Goal: Task Accomplishment & Management: Manage account settings

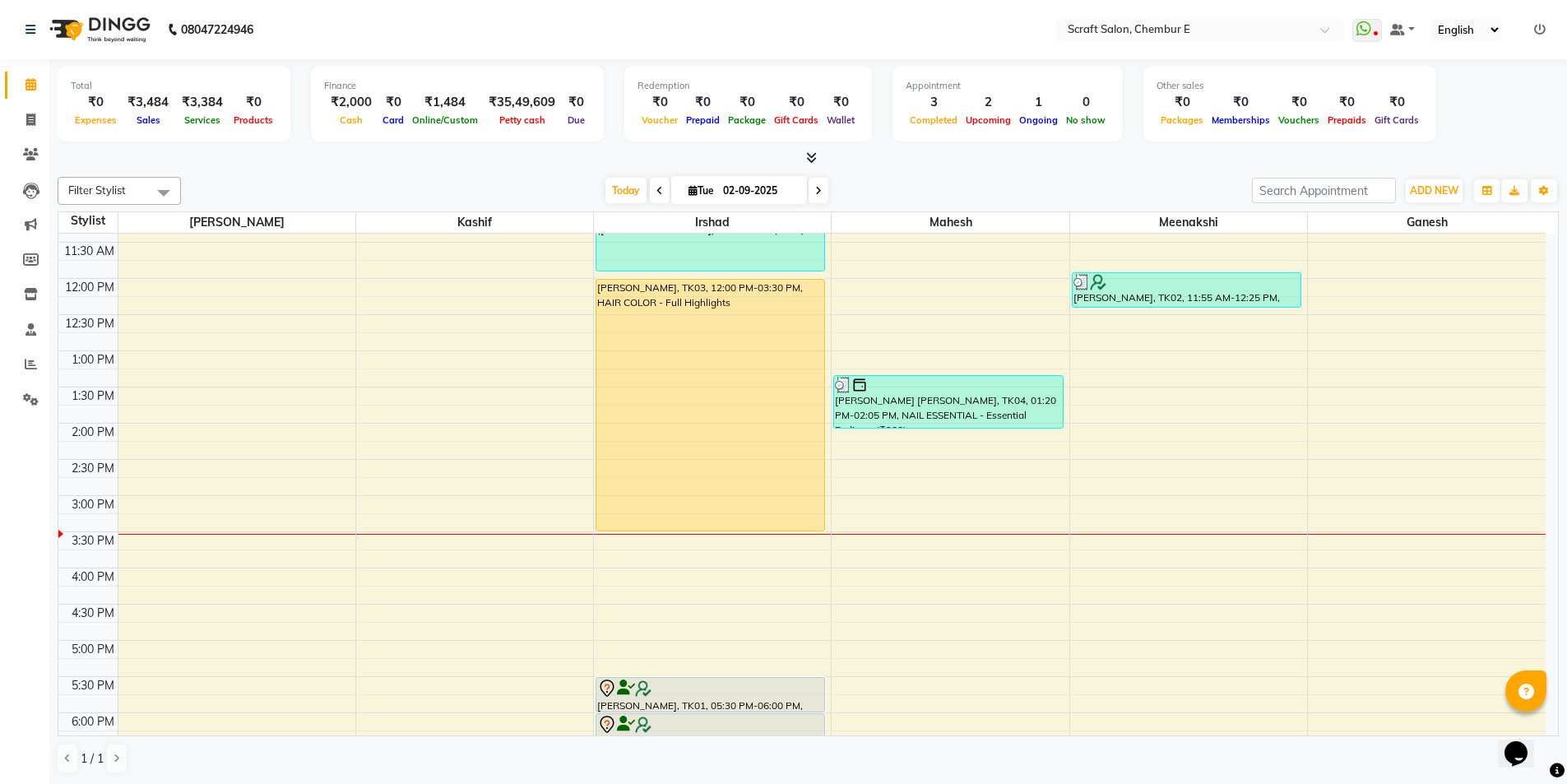
scroll to position [247, 0]
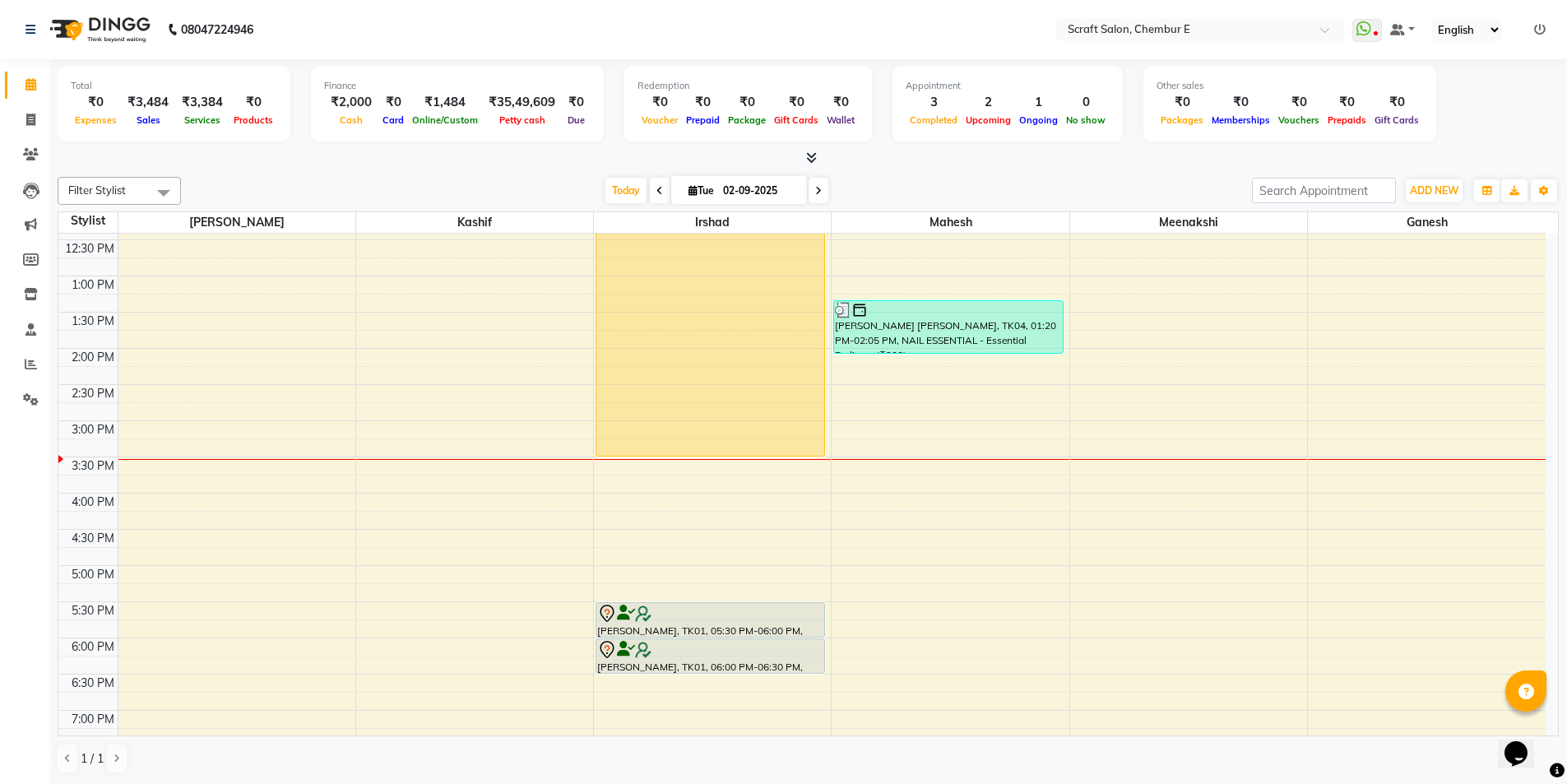
click at [907, 572] on div "9:00 AM 9:30 AM 10:00 AM 10:30 AM 11:00 AM 11:30 AM 12:00 PM 12:30 PM 1:00 PM 1…" at bounding box center [801, 457] width 1487 height 940
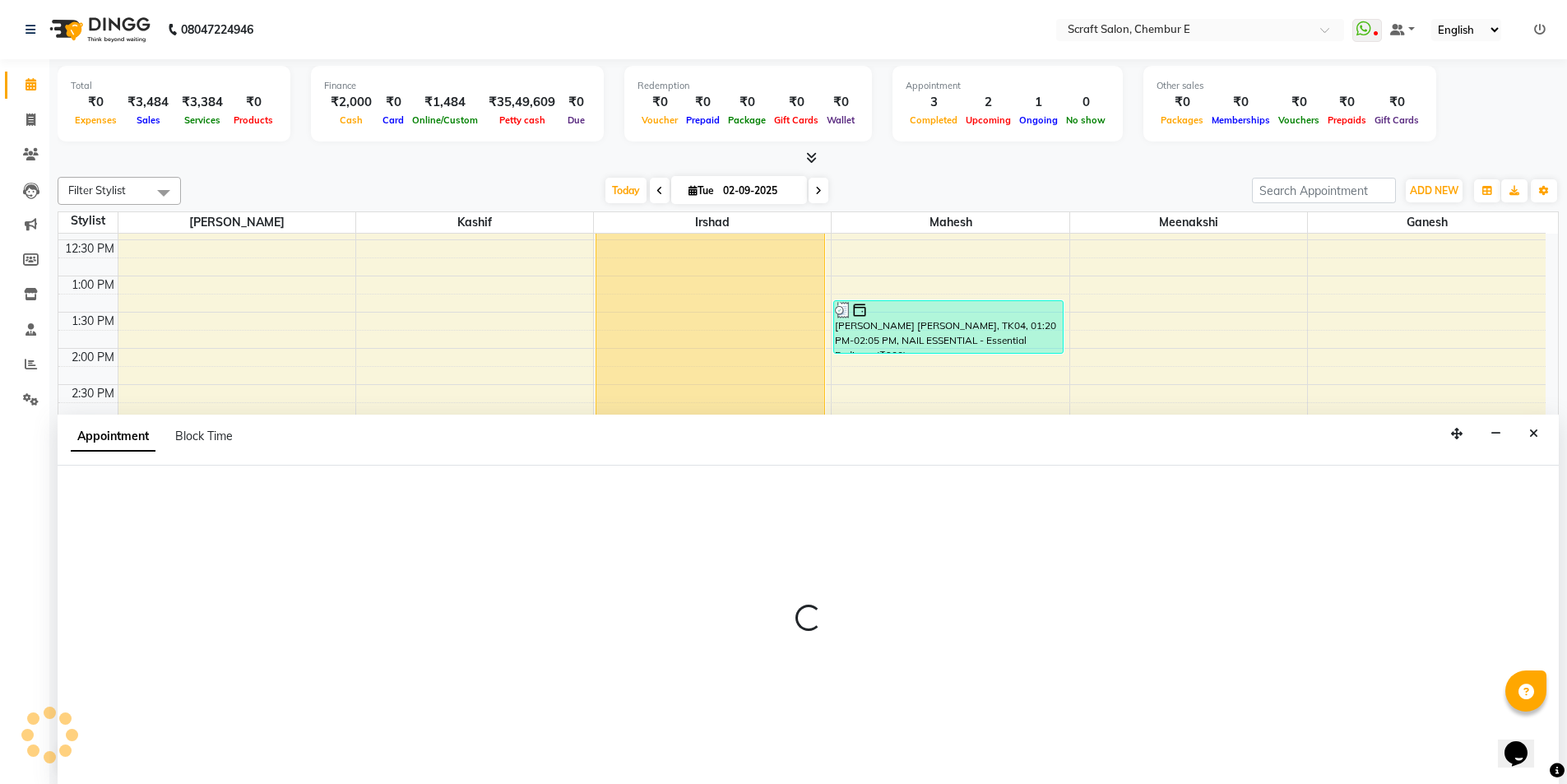
select select "50347"
select select "tentative"
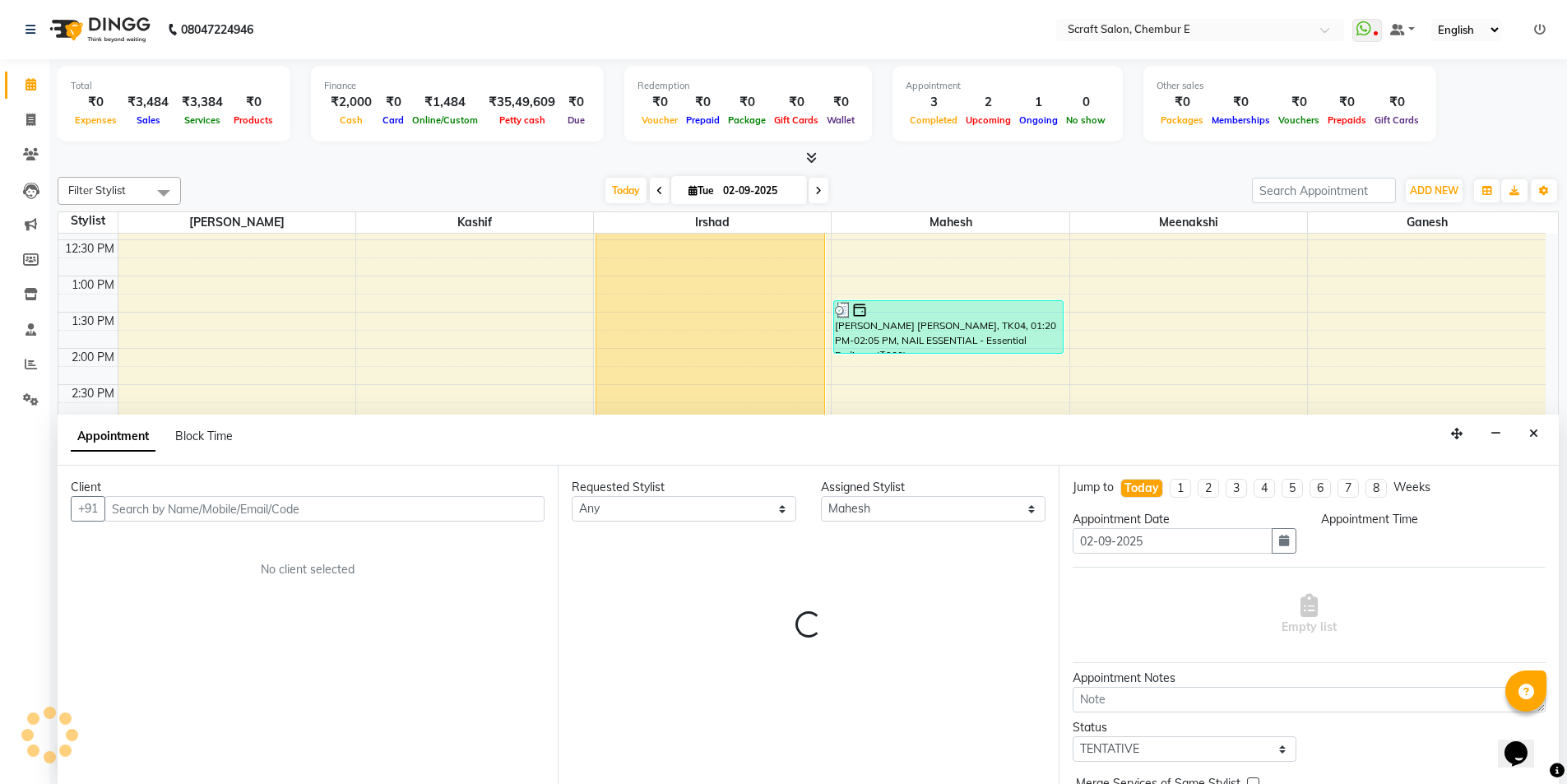
scroll to position [1, 0]
select select "1020"
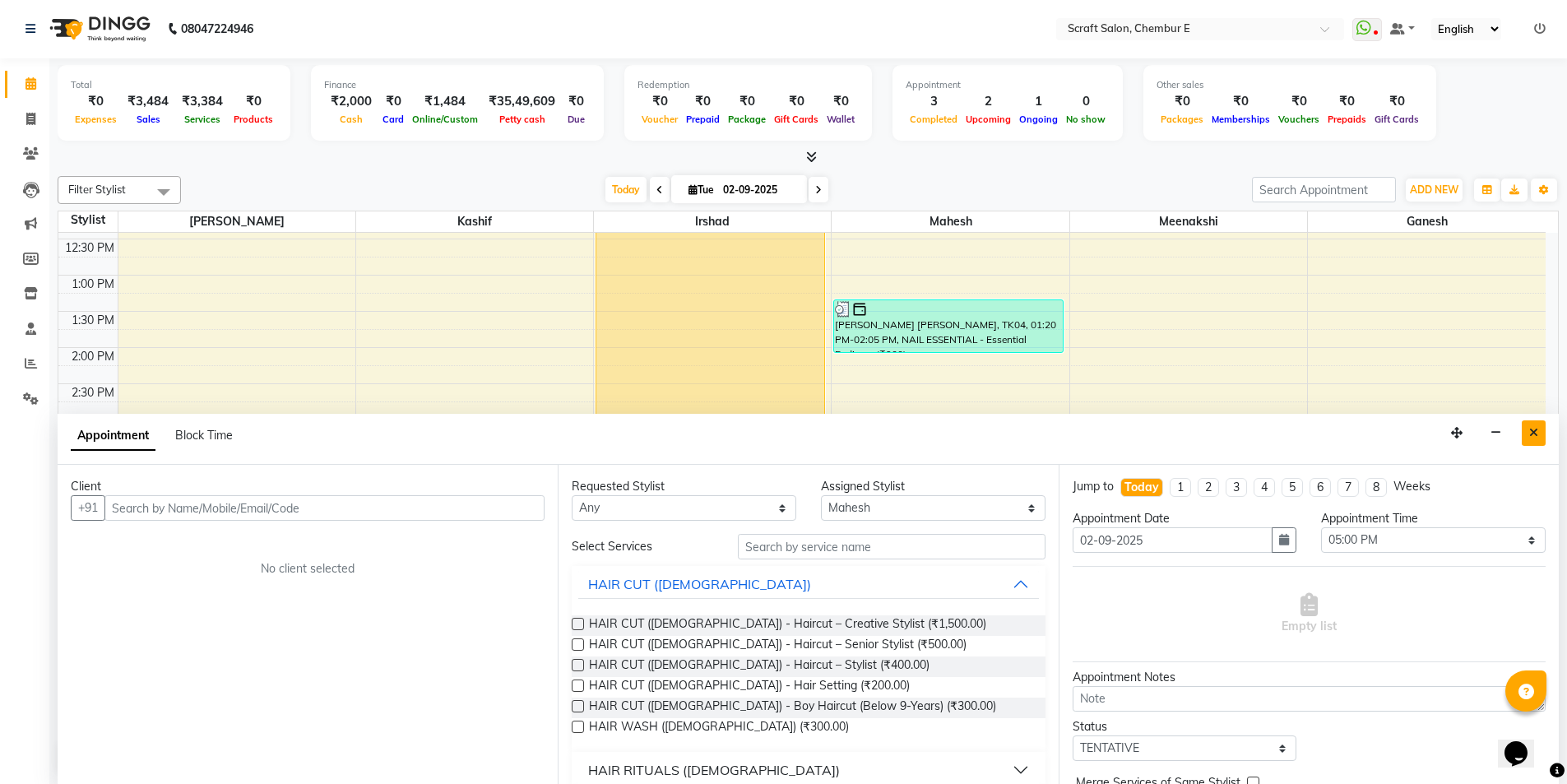
click at [1525, 436] on button "Close" at bounding box center [1533, 432] width 23 height 25
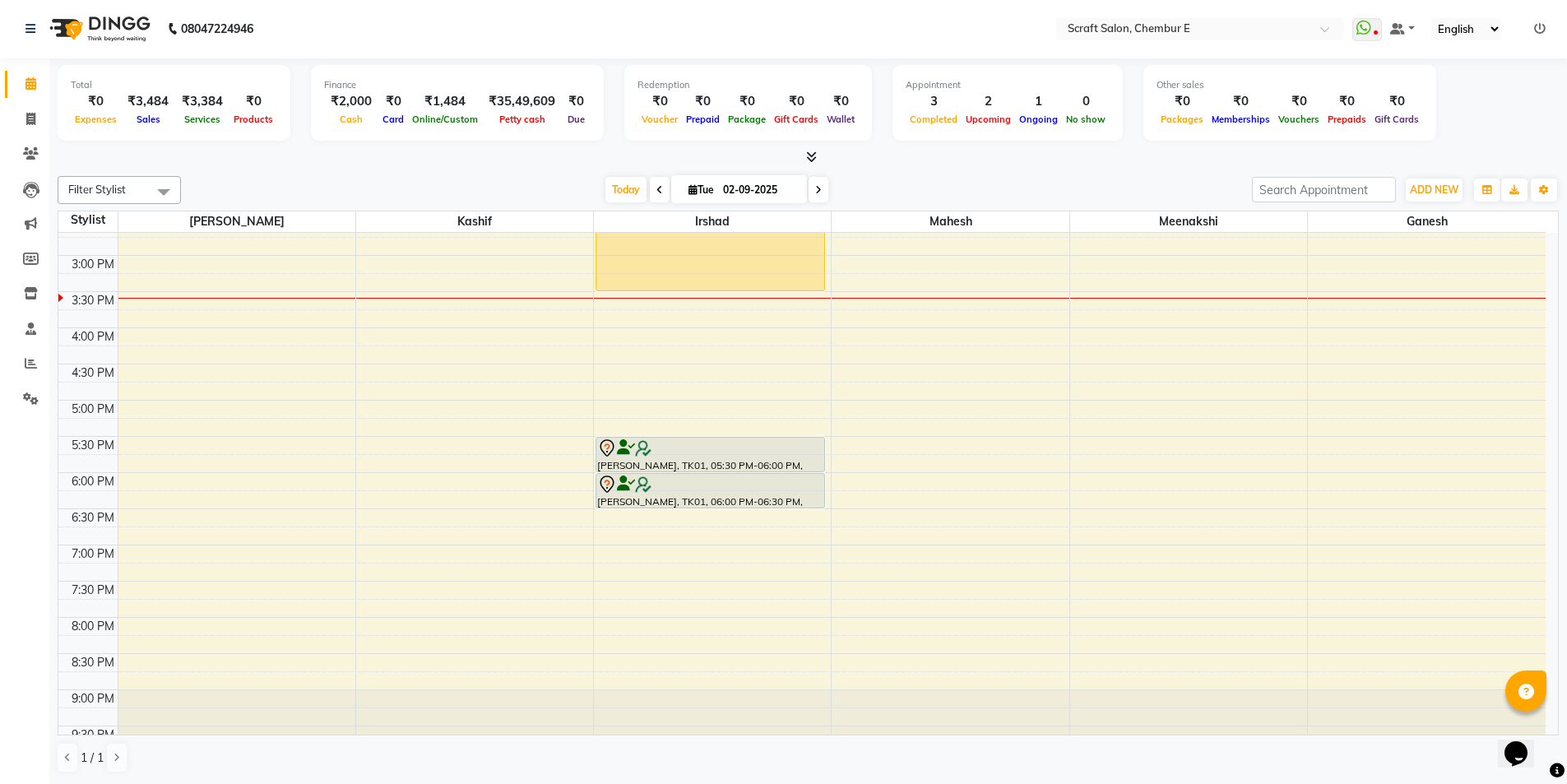
scroll to position [329, 0]
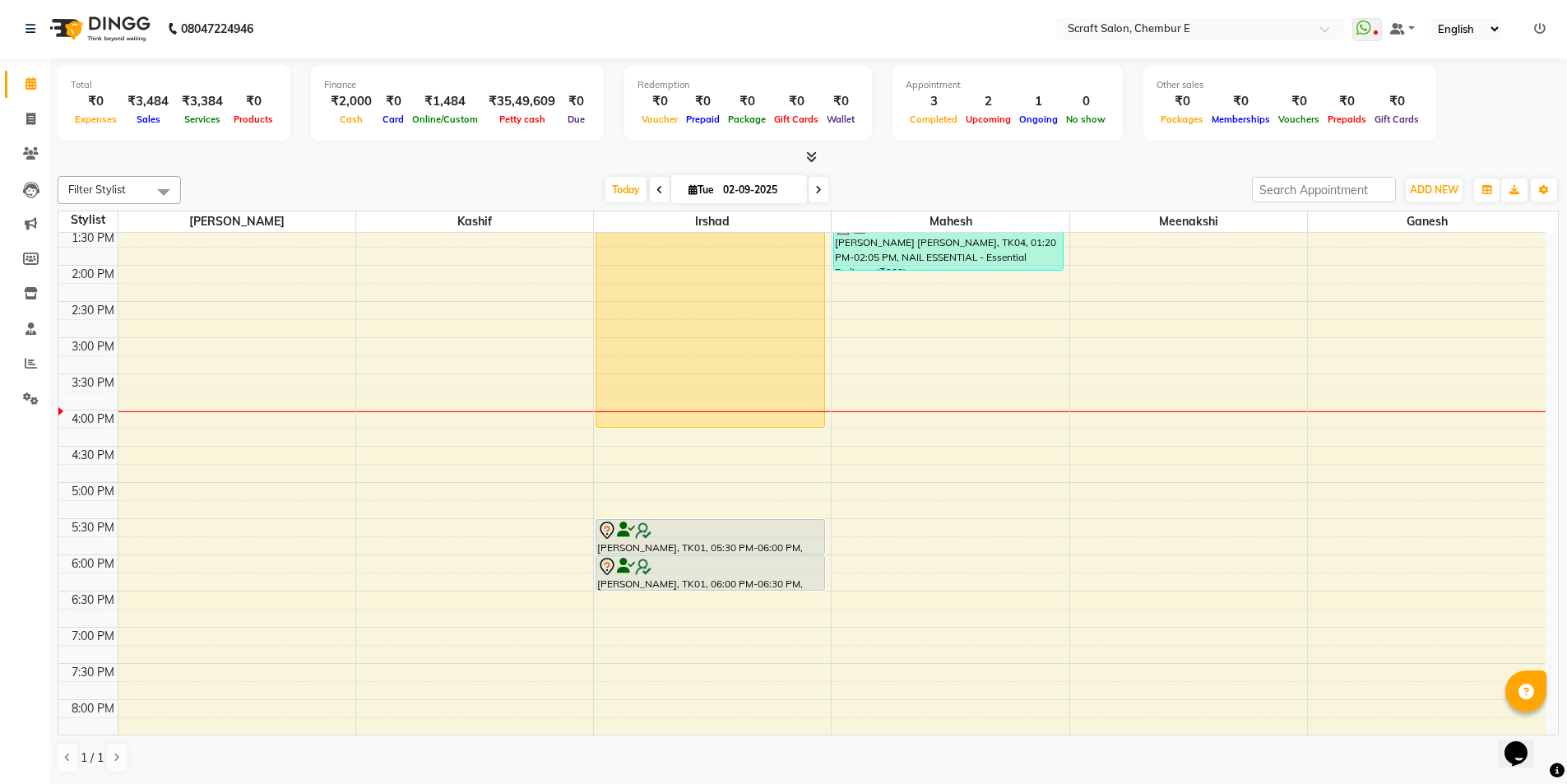
drag, startPoint x: 666, startPoint y: 371, endPoint x: 663, endPoint y: 419, distance: 48.1
click at [663, 419] on div "[PERSON_NAME], TK02, 10:10 AM-11:55 AM, HAIR COLOR - Root Touch-up (1-inch grow…" at bounding box center [712, 373] width 237 height 940
click at [29, 119] on icon at bounding box center [31, 118] width 9 height 12
select select "3922"
select select "service"
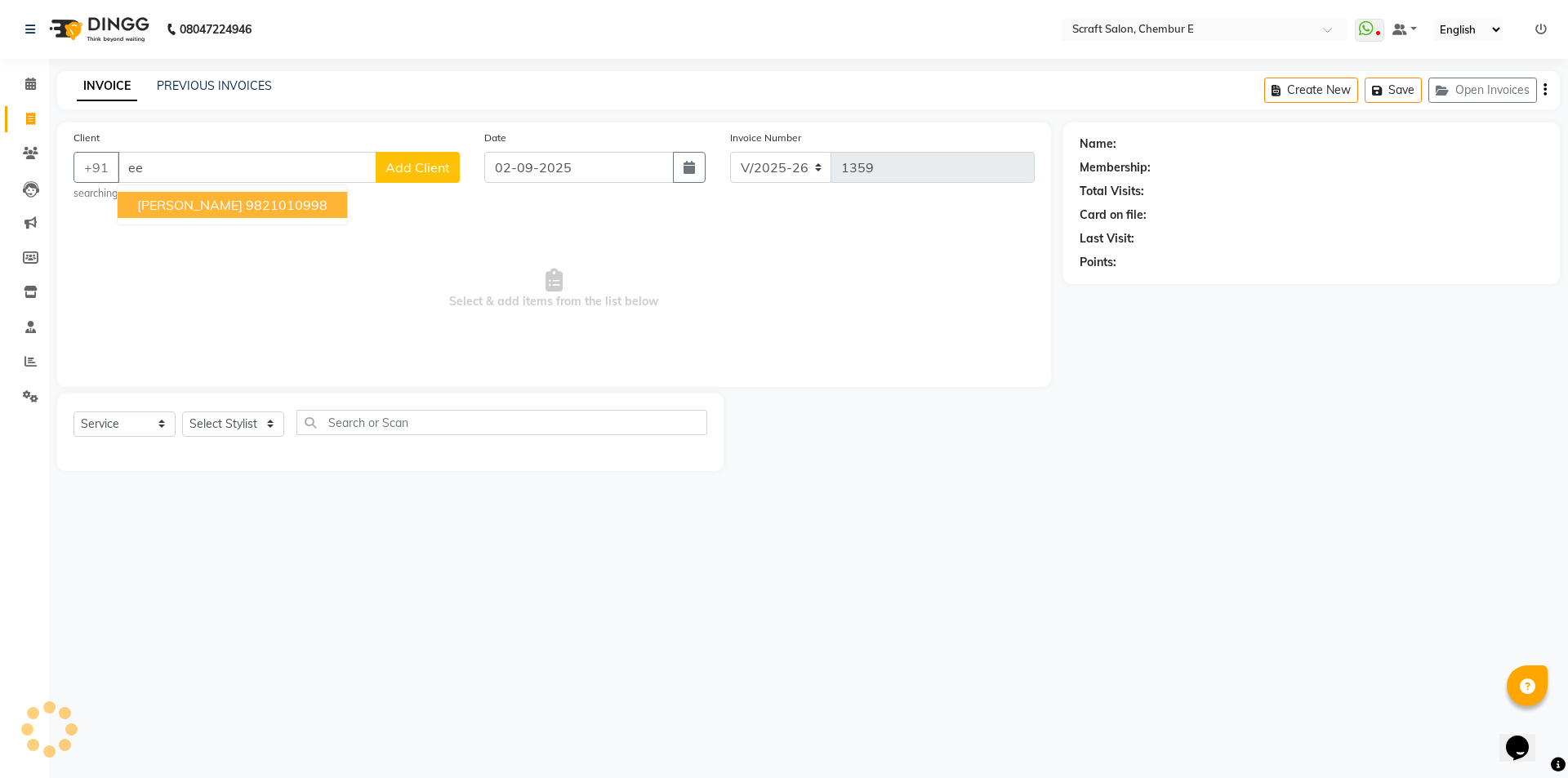
type input "e"
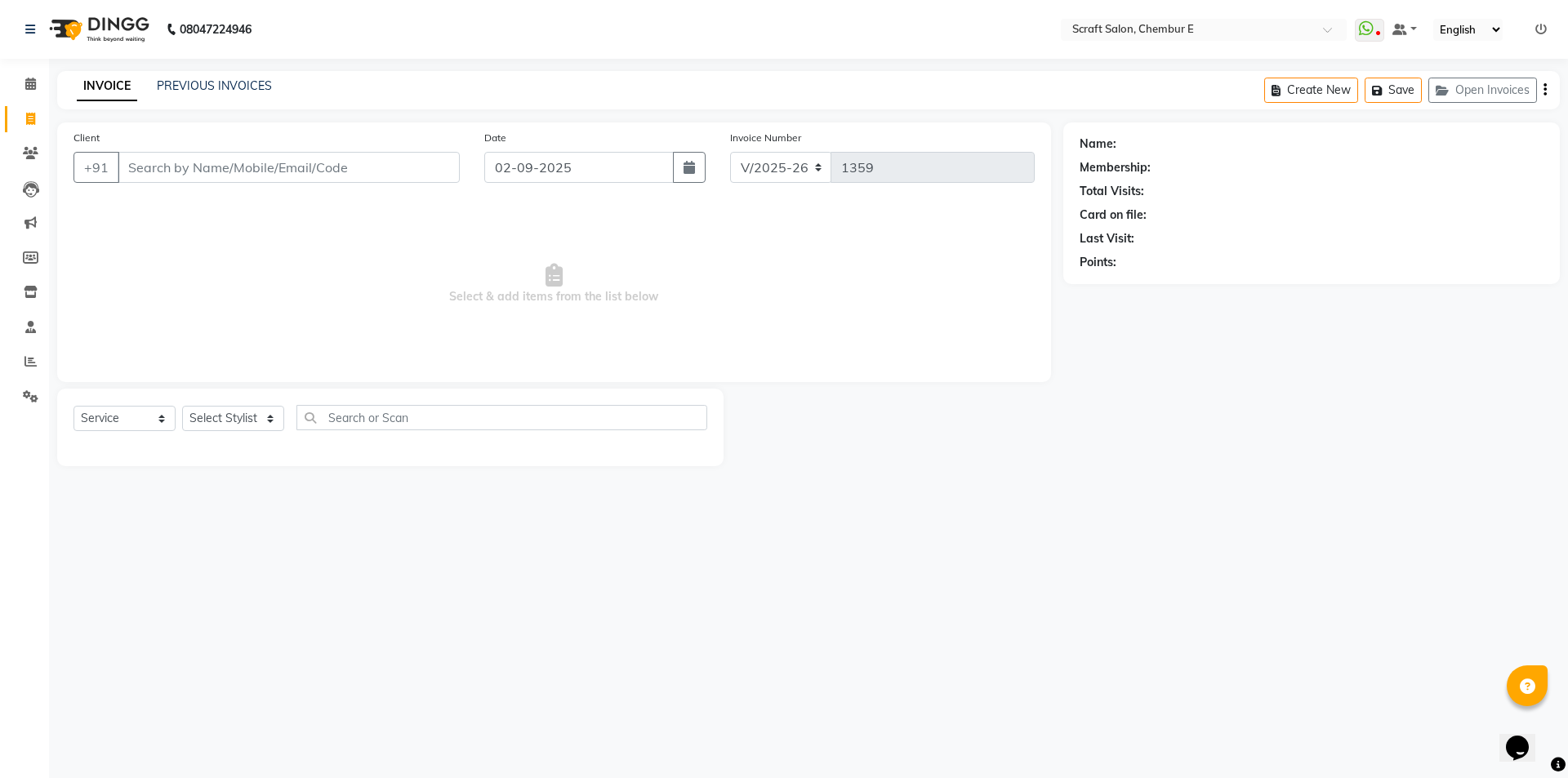
type input "e"
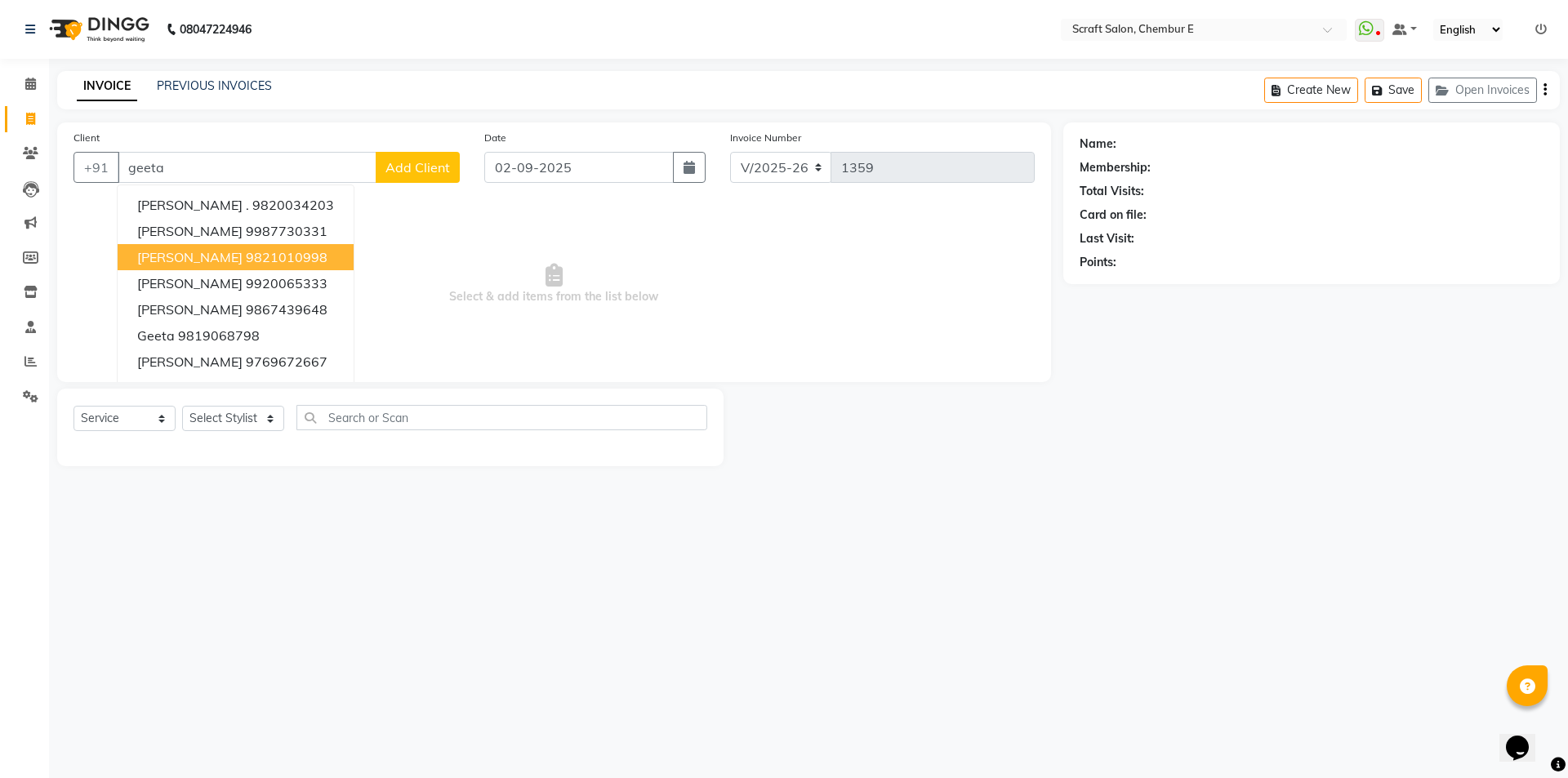
click at [246, 253] on ngb-highlight "9821010998" at bounding box center [287, 257] width 82 height 17
type input "9821010998"
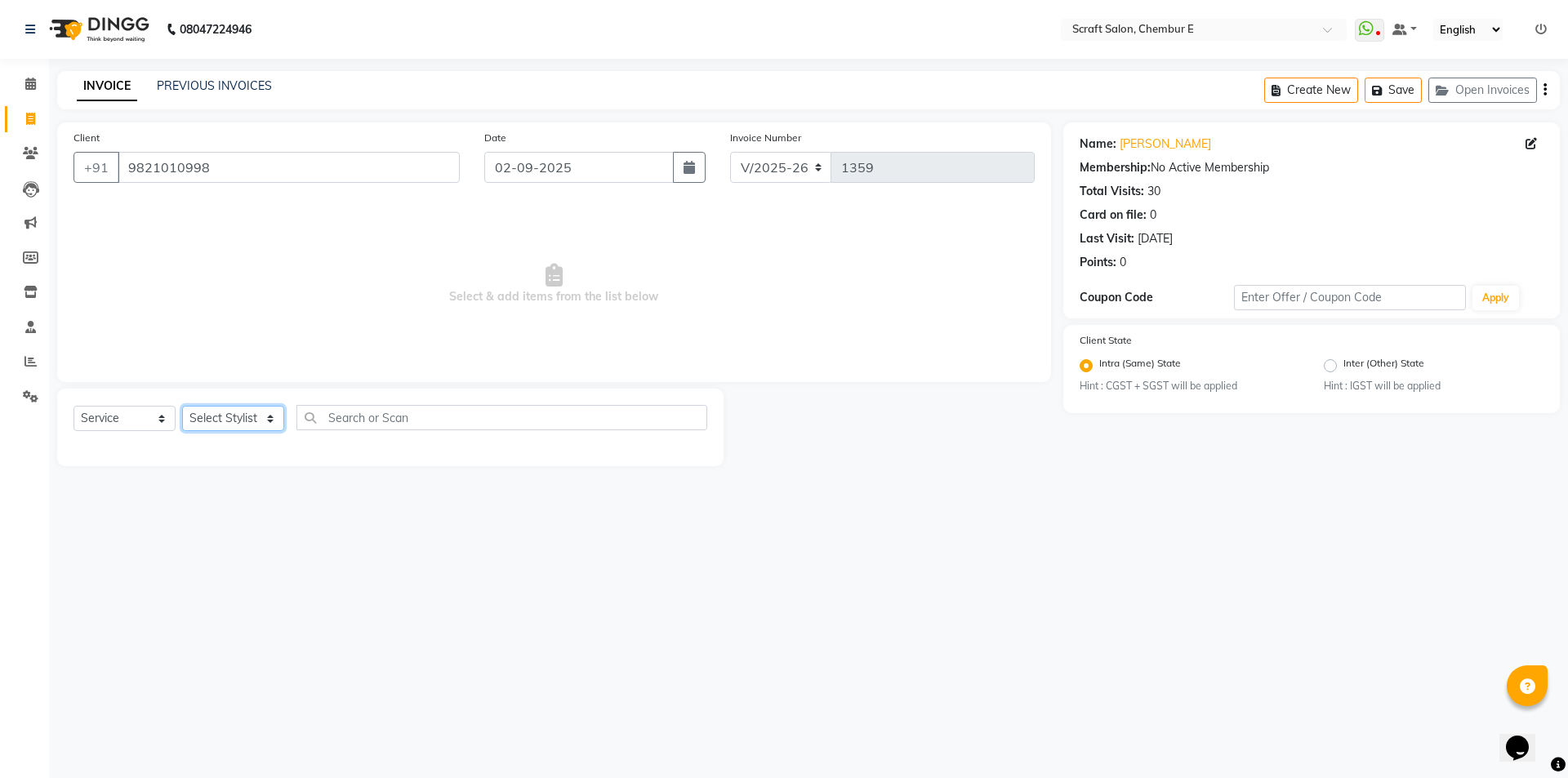
click at [227, 415] on select "Select Stylist Frontdesk Ganesh [PERSON_NAME] Mahesh Meenakshi [PERSON_NAME]" at bounding box center [233, 418] width 102 height 25
select select "24787"
click at [182, 406] on select "Select Stylist Frontdesk Ganesh [PERSON_NAME] Mahesh Meenakshi [PERSON_NAME]" at bounding box center [233, 418] width 102 height 25
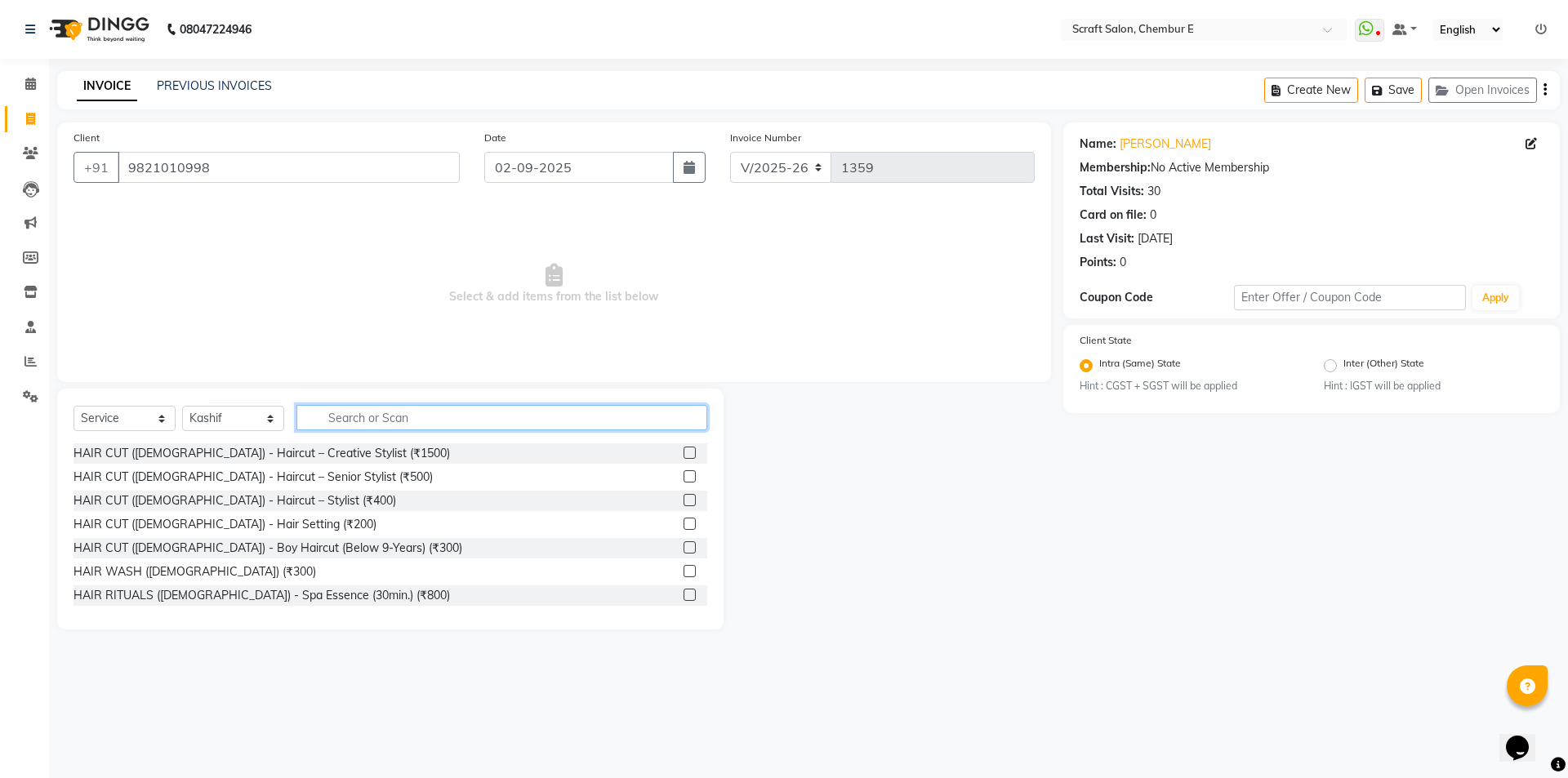
click at [370, 413] on input "text" at bounding box center [502, 417] width 411 height 25
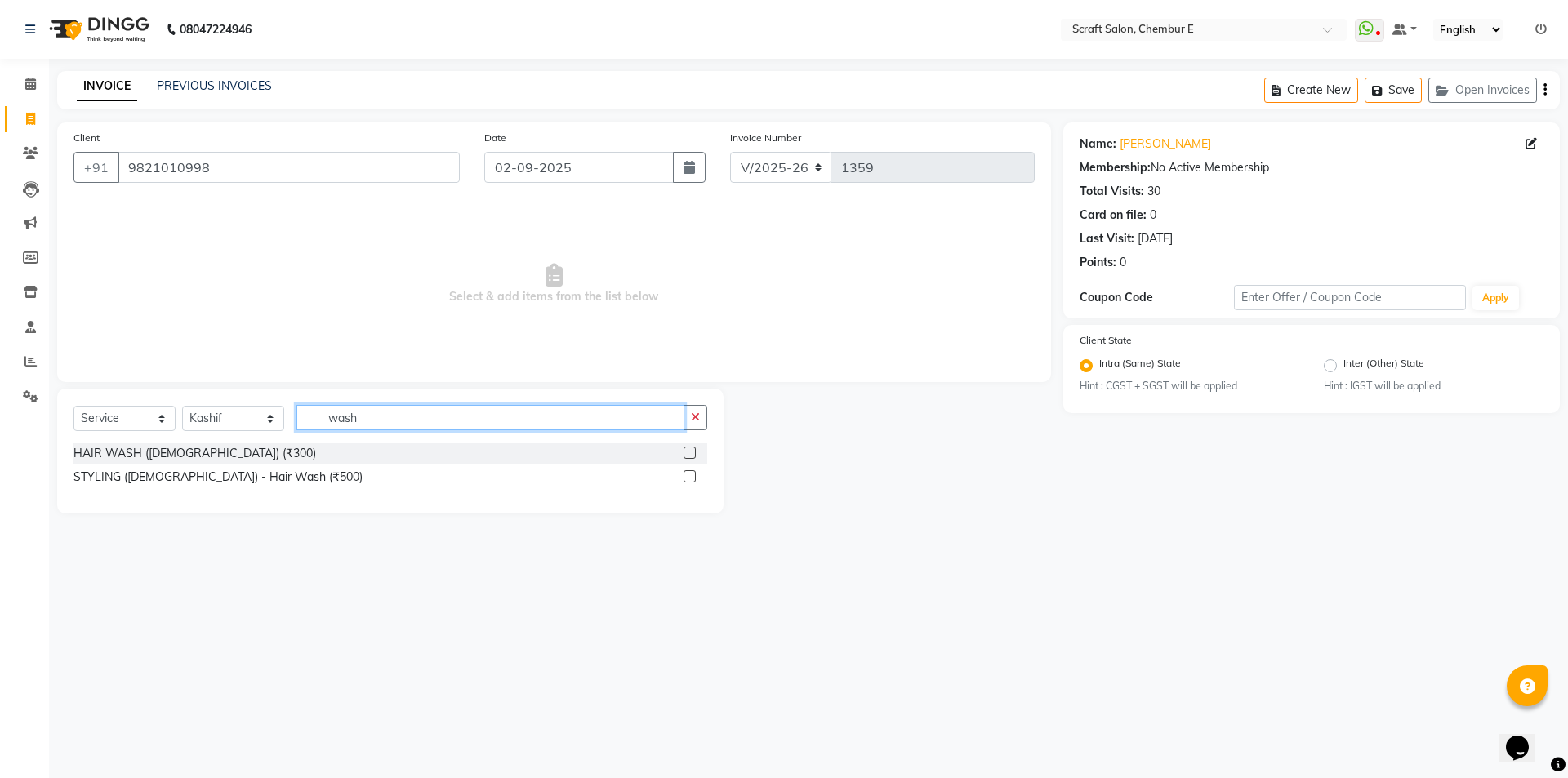
type input "wash"
click at [686, 478] on label at bounding box center [689, 475] width 12 height 12
click at [686, 478] on input "checkbox" at bounding box center [688, 476] width 10 height 10
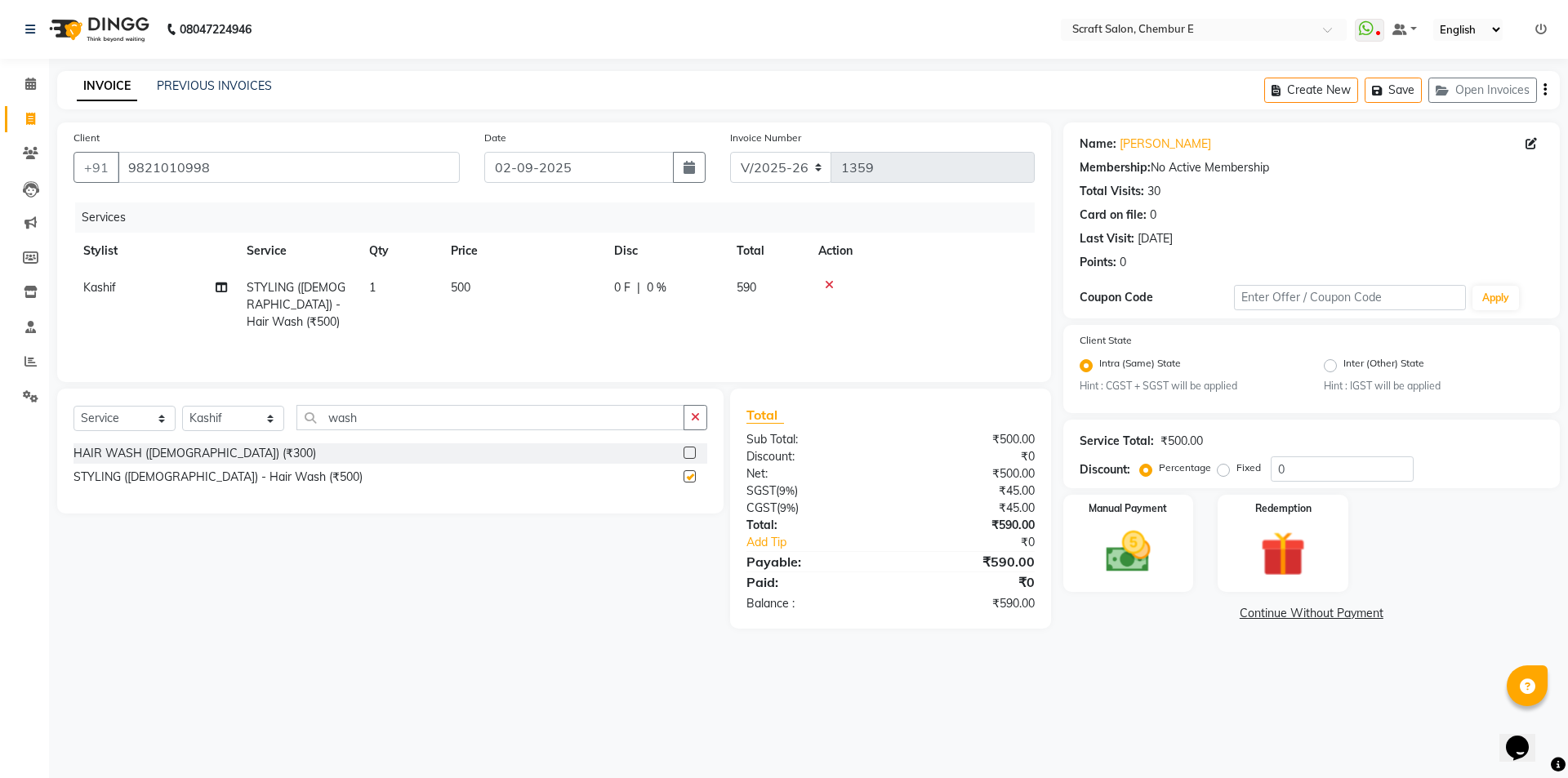
checkbox input "false"
click at [766, 542] on link "Add Tip" at bounding box center [825, 542] width 182 height 17
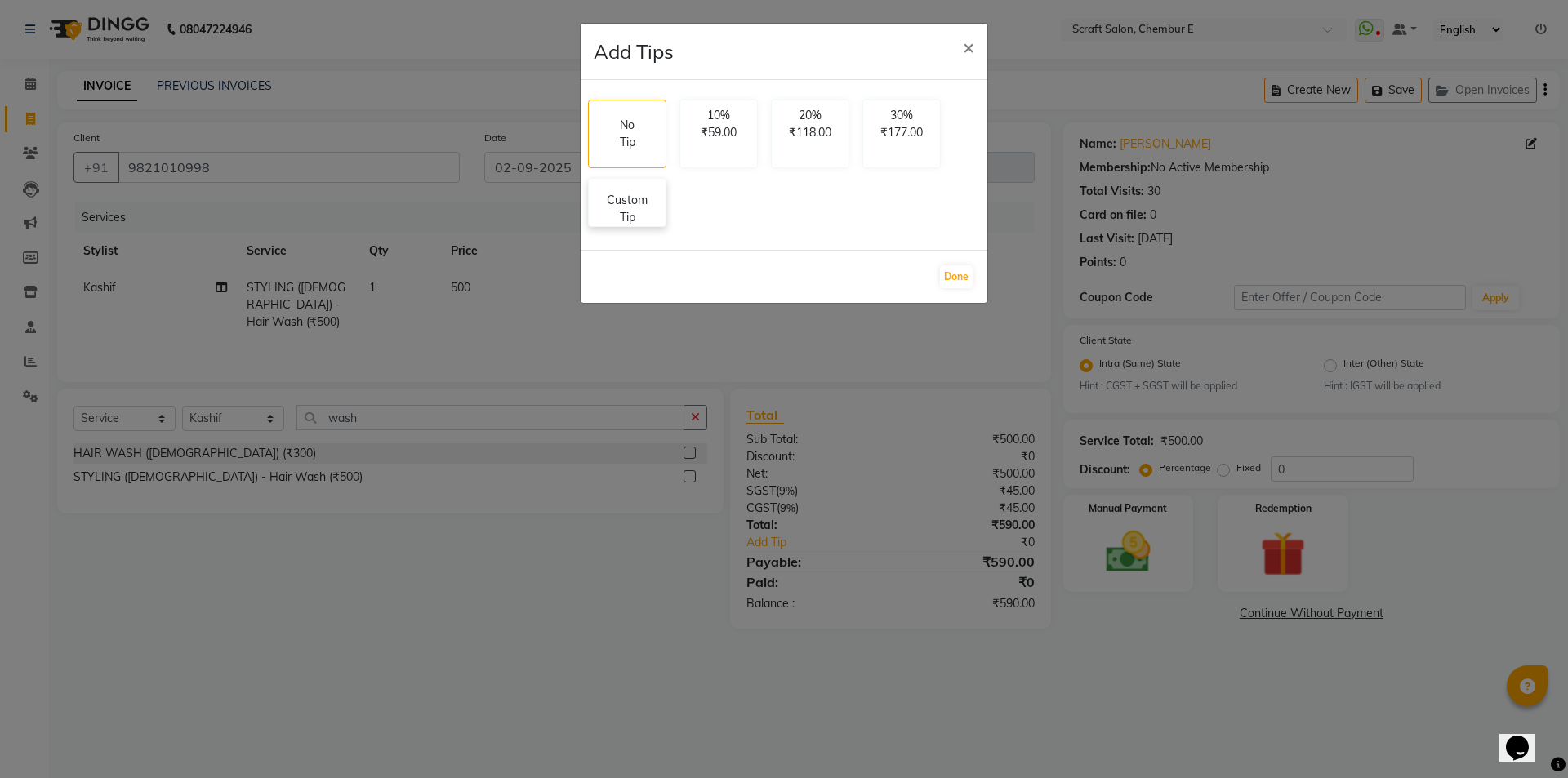
click at [621, 185] on div "Custom Tip" at bounding box center [627, 202] width 78 height 49
select select "24787"
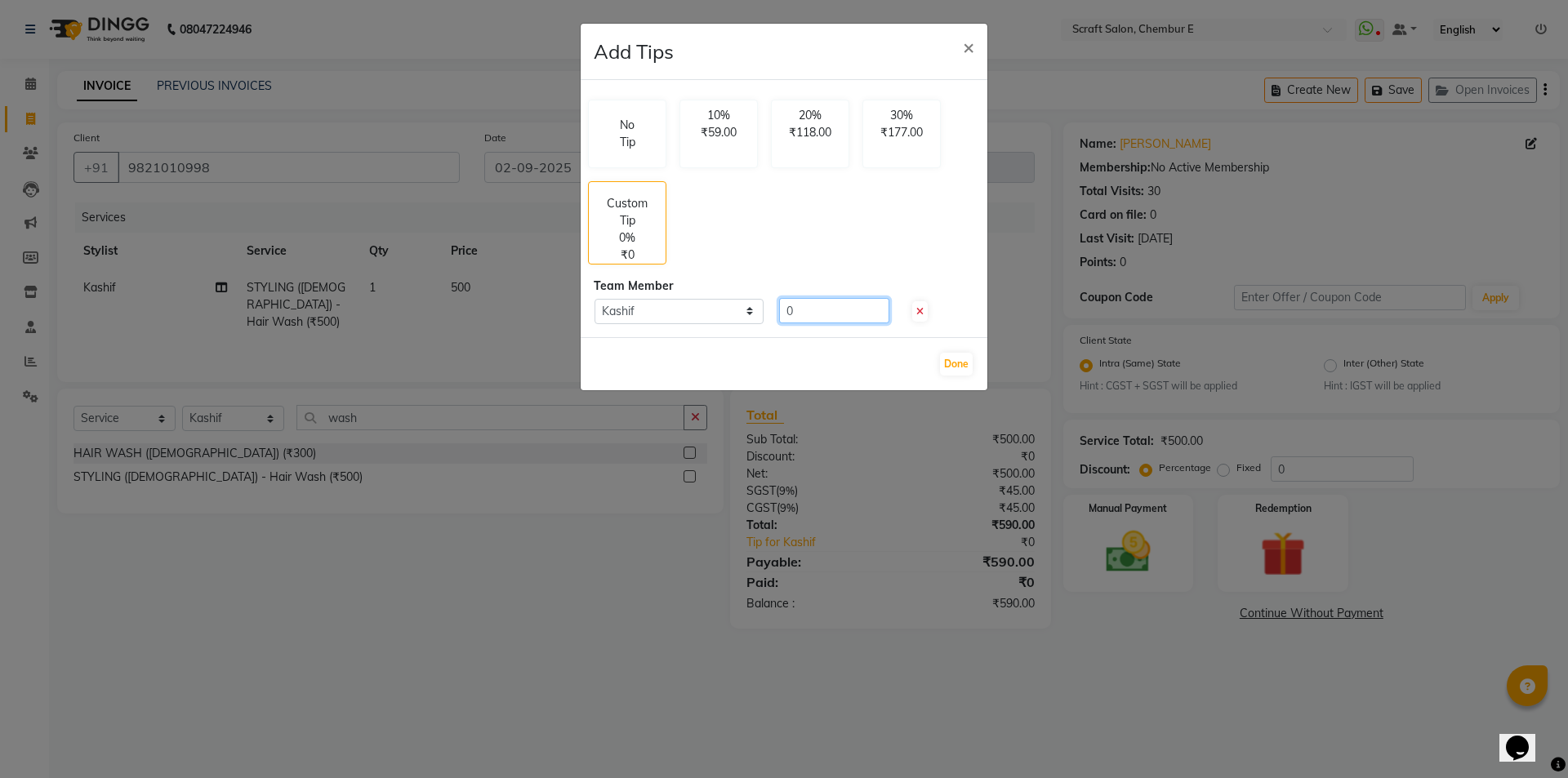
click at [799, 315] on input "0" at bounding box center [834, 310] width 111 height 25
type input "100"
click at [956, 368] on button "Done" at bounding box center [956, 364] width 33 height 23
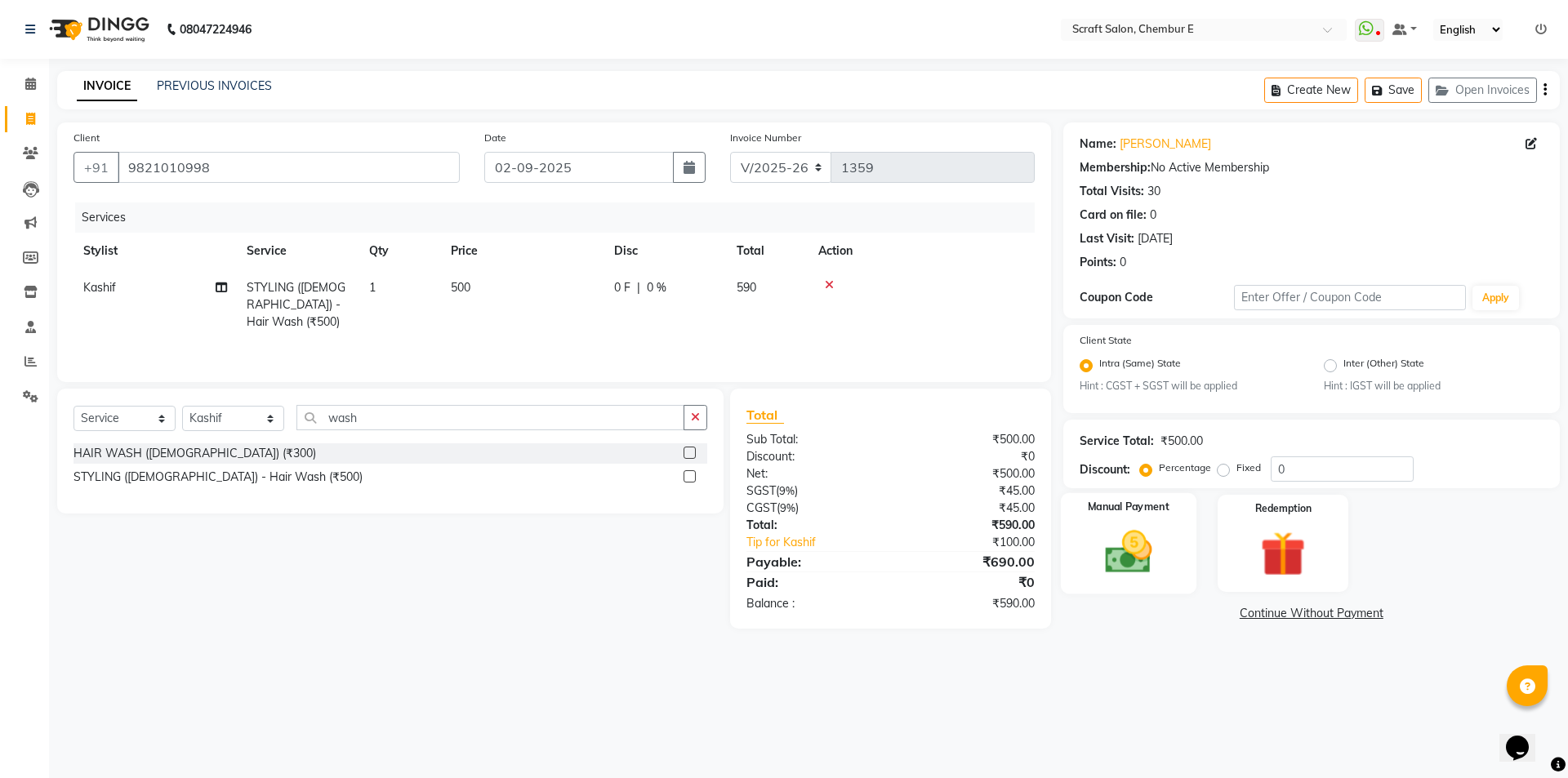
click at [1137, 565] on img at bounding box center [1128, 552] width 76 height 54
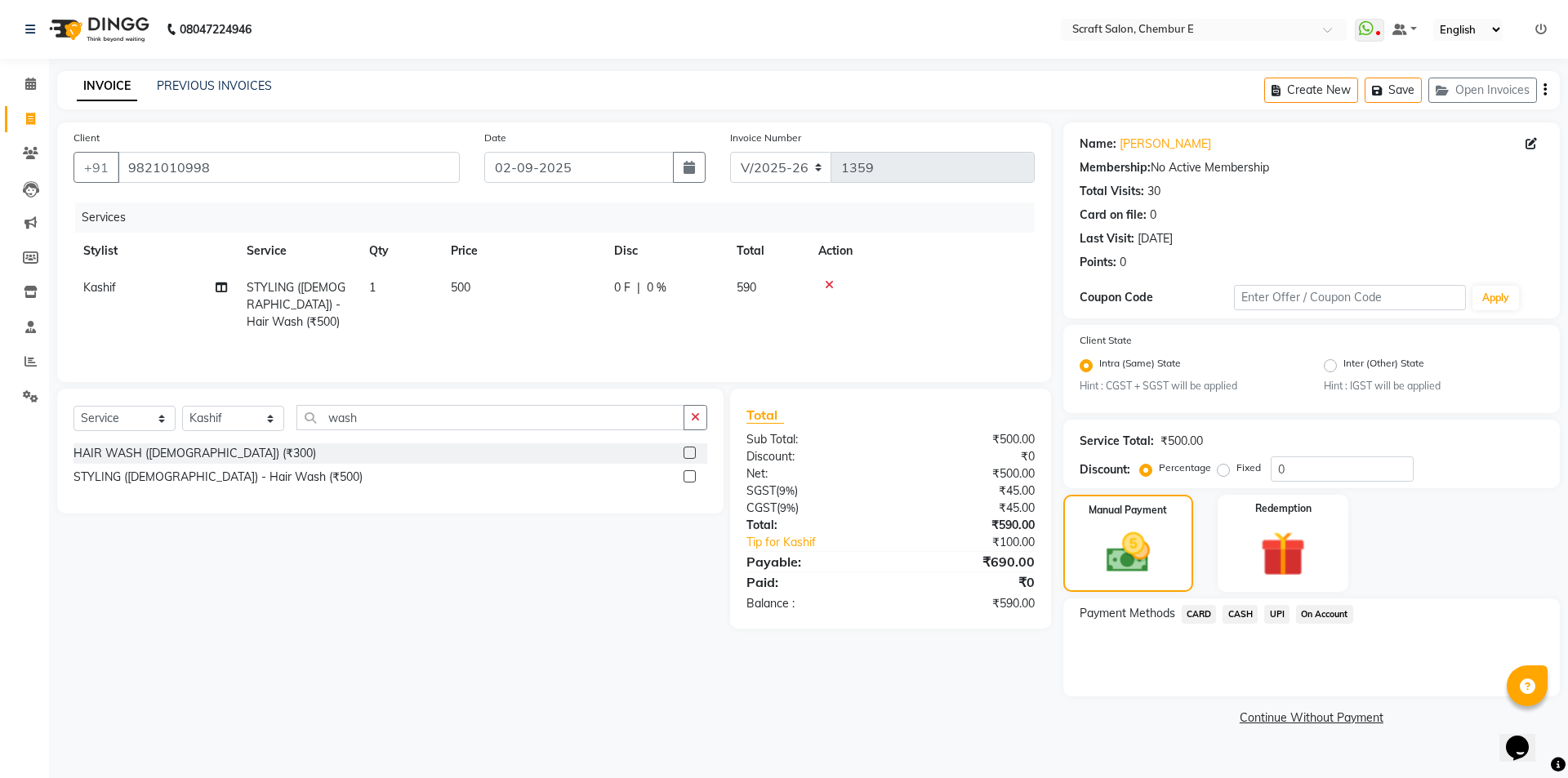
click at [1235, 614] on span "CASH" at bounding box center [1240, 614] width 35 height 19
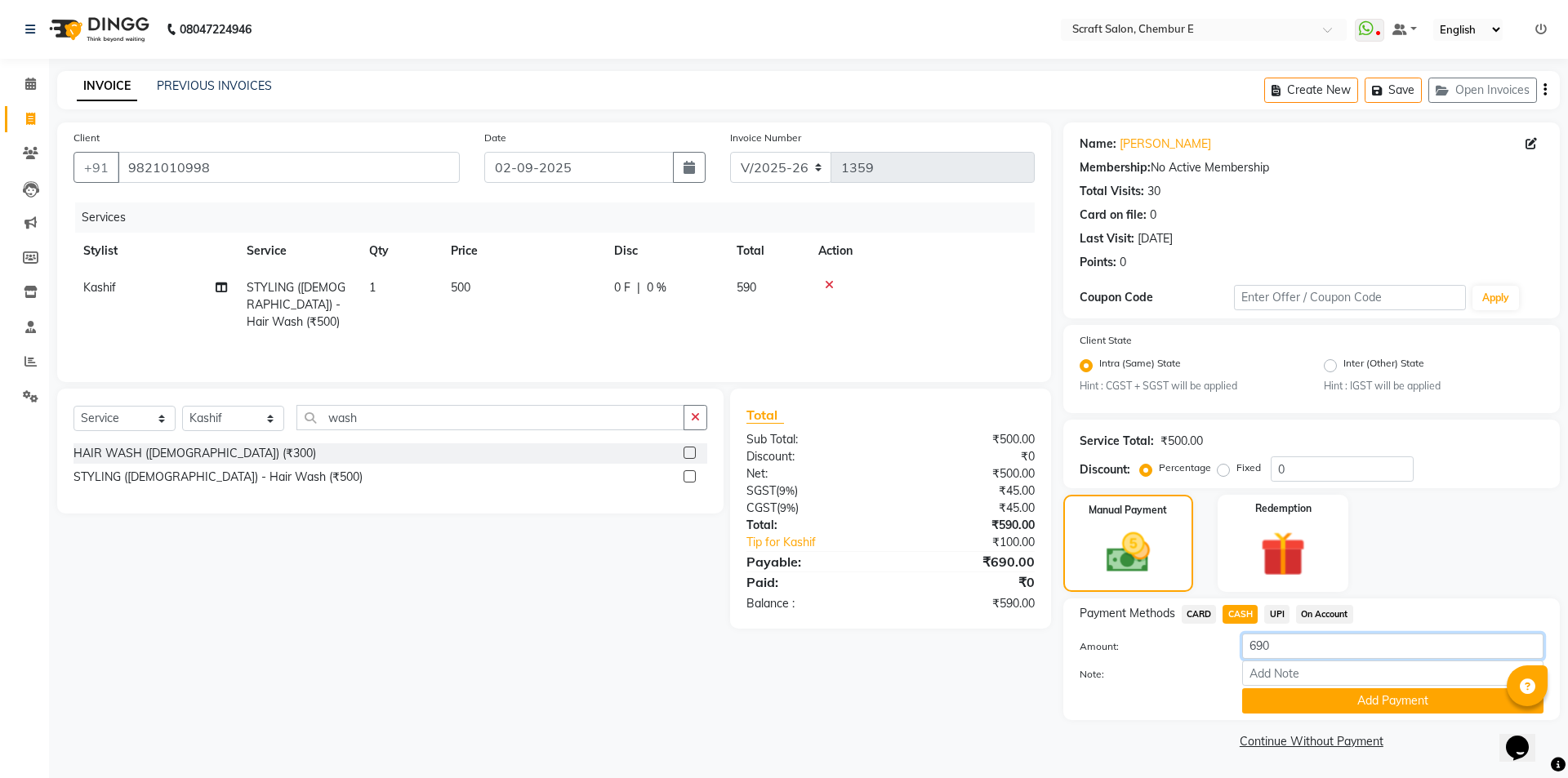
click at [1289, 657] on input "690" at bounding box center [1392, 645] width 301 height 25
type input "6"
type input "1000"
click at [1298, 705] on button "Add Payment" at bounding box center [1392, 700] width 301 height 25
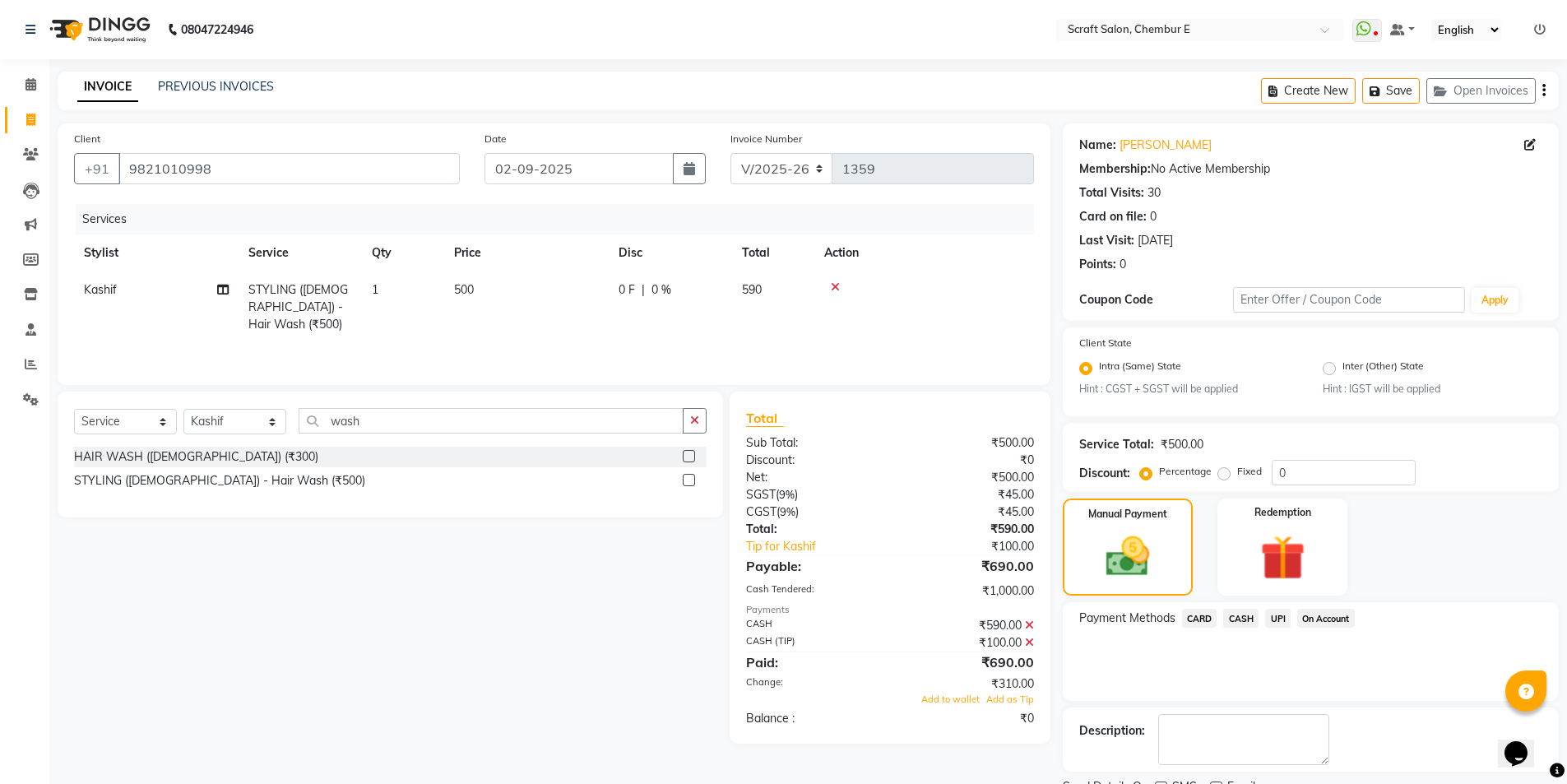
scroll to position [68, 0]
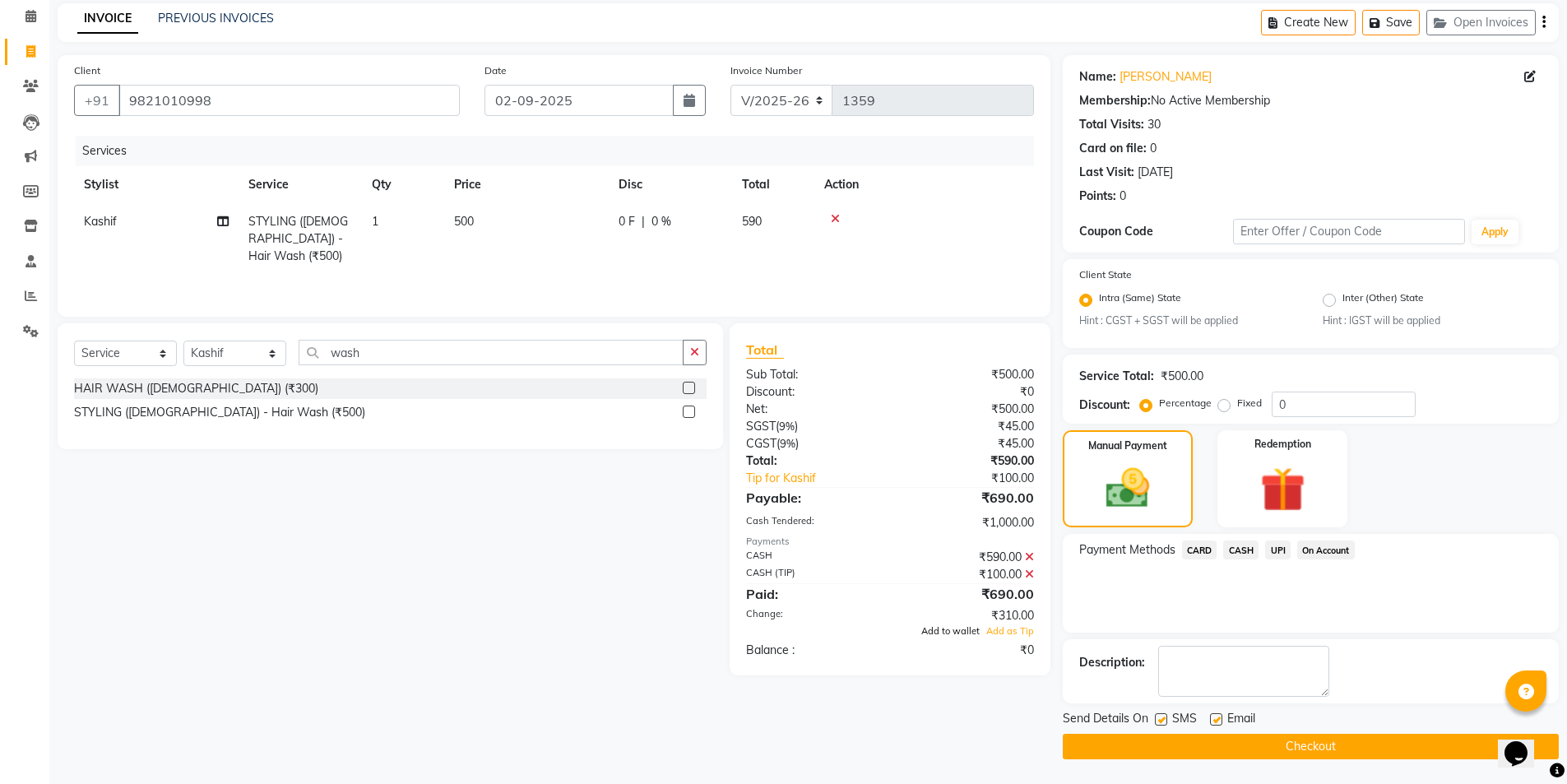
click at [960, 632] on span "Add to wallet" at bounding box center [950, 631] width 58 height 11
click at [1220, 722] on label at bounding box center [1216, 719] width 12 height 12
click at [1220, 722] on input "checkbox" at bounding box center [1215, 719] width 10 height 10
checkbox input "false"
click at [1221, 744] on button "Checkout" at bounding box center [1311, 746] width 496 height 25
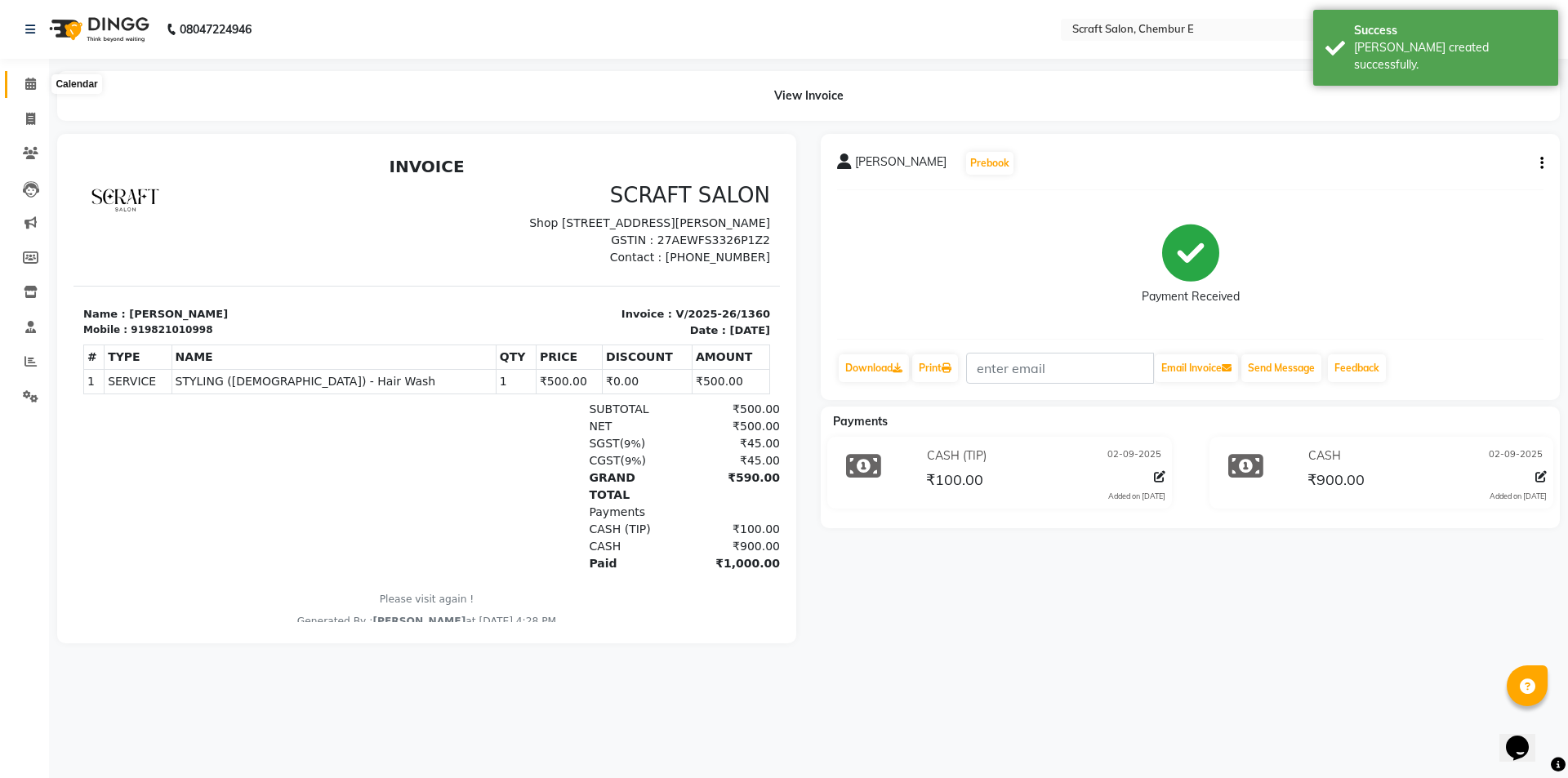
click at [33, 84] on icon at bounding box center [30, 83] width 10 height 12
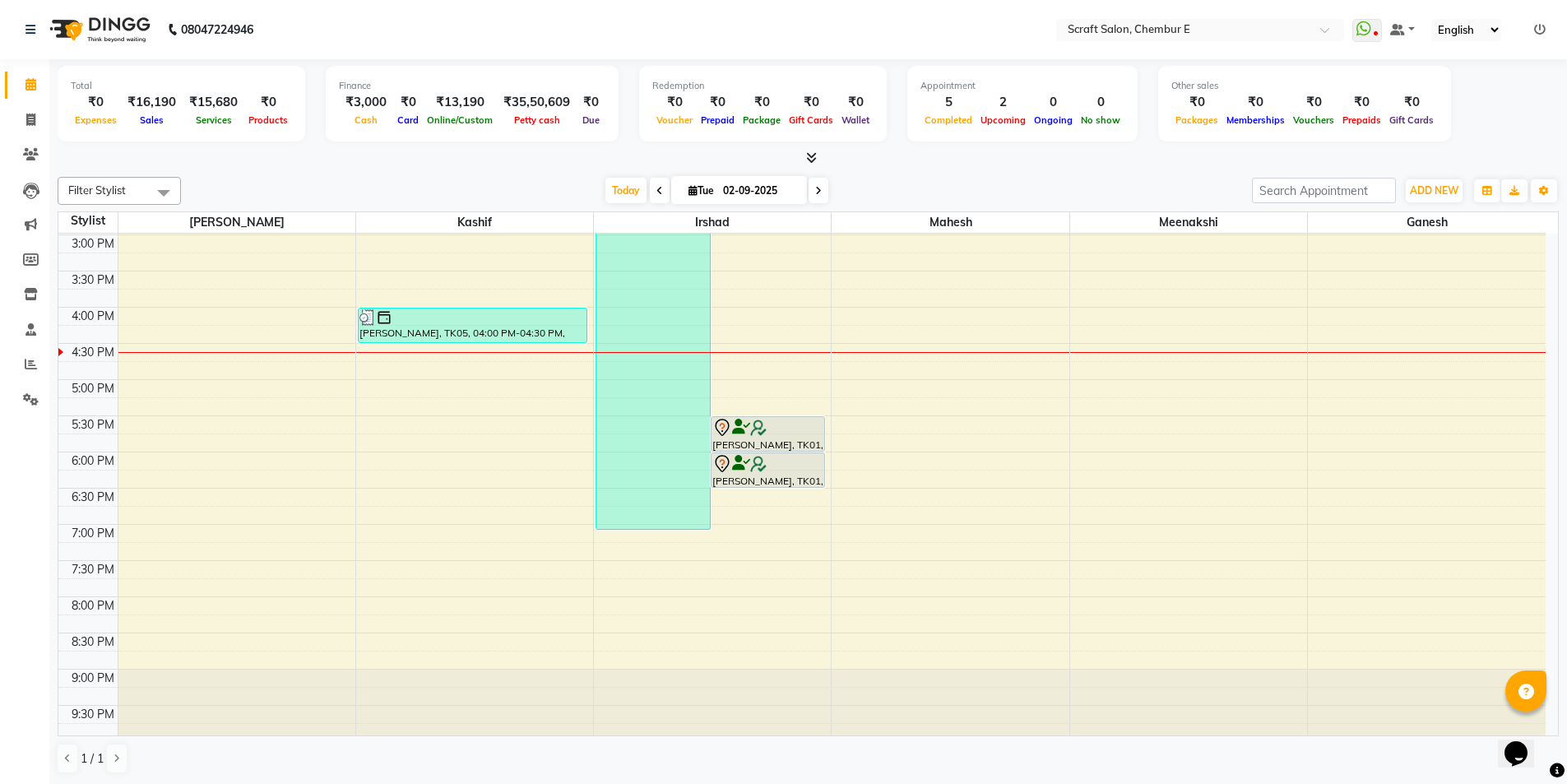
scroll to position [438, 0]
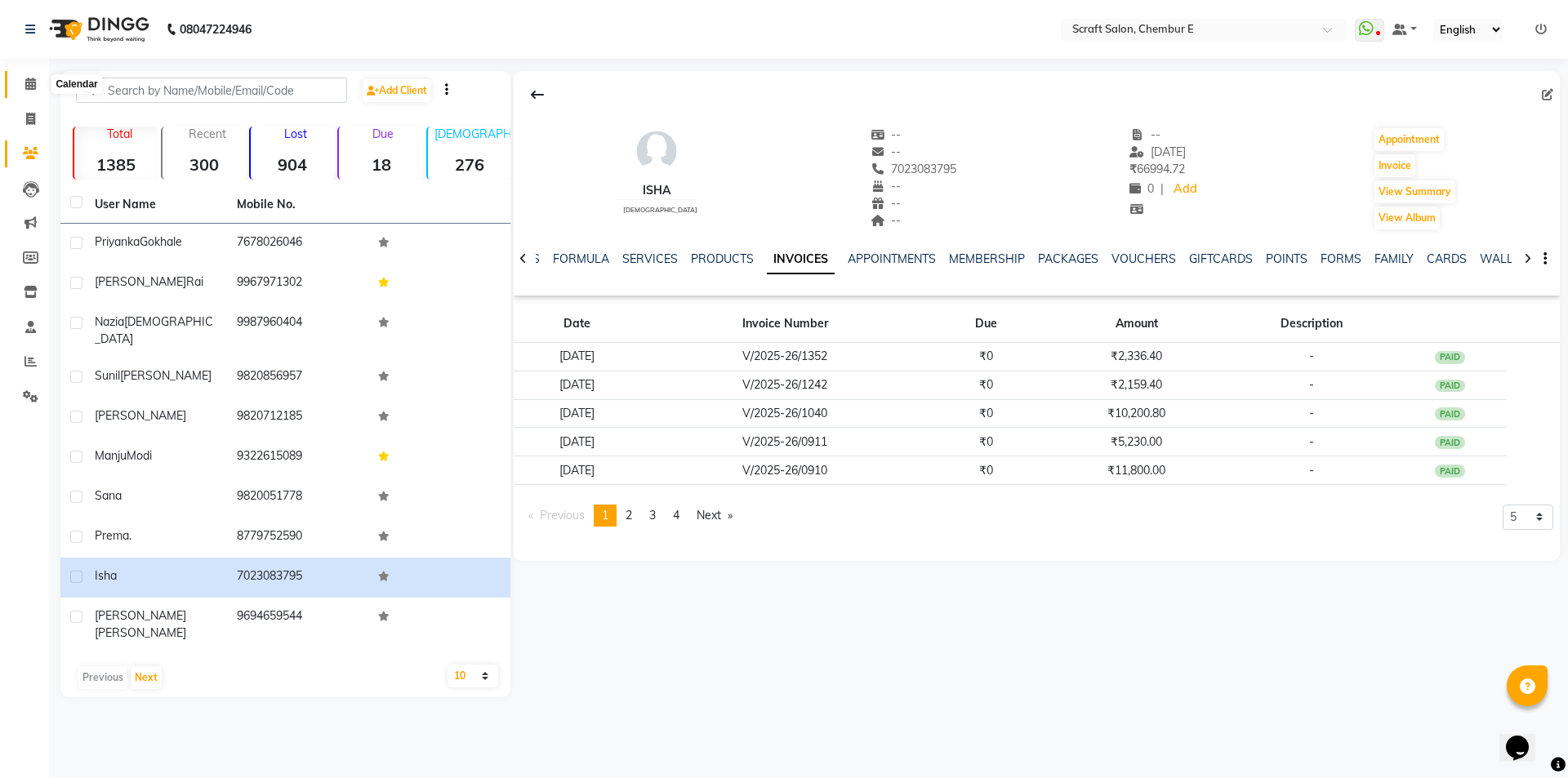
click at [27, 90] on span at bounding box center [31, 84] width 29 height 19
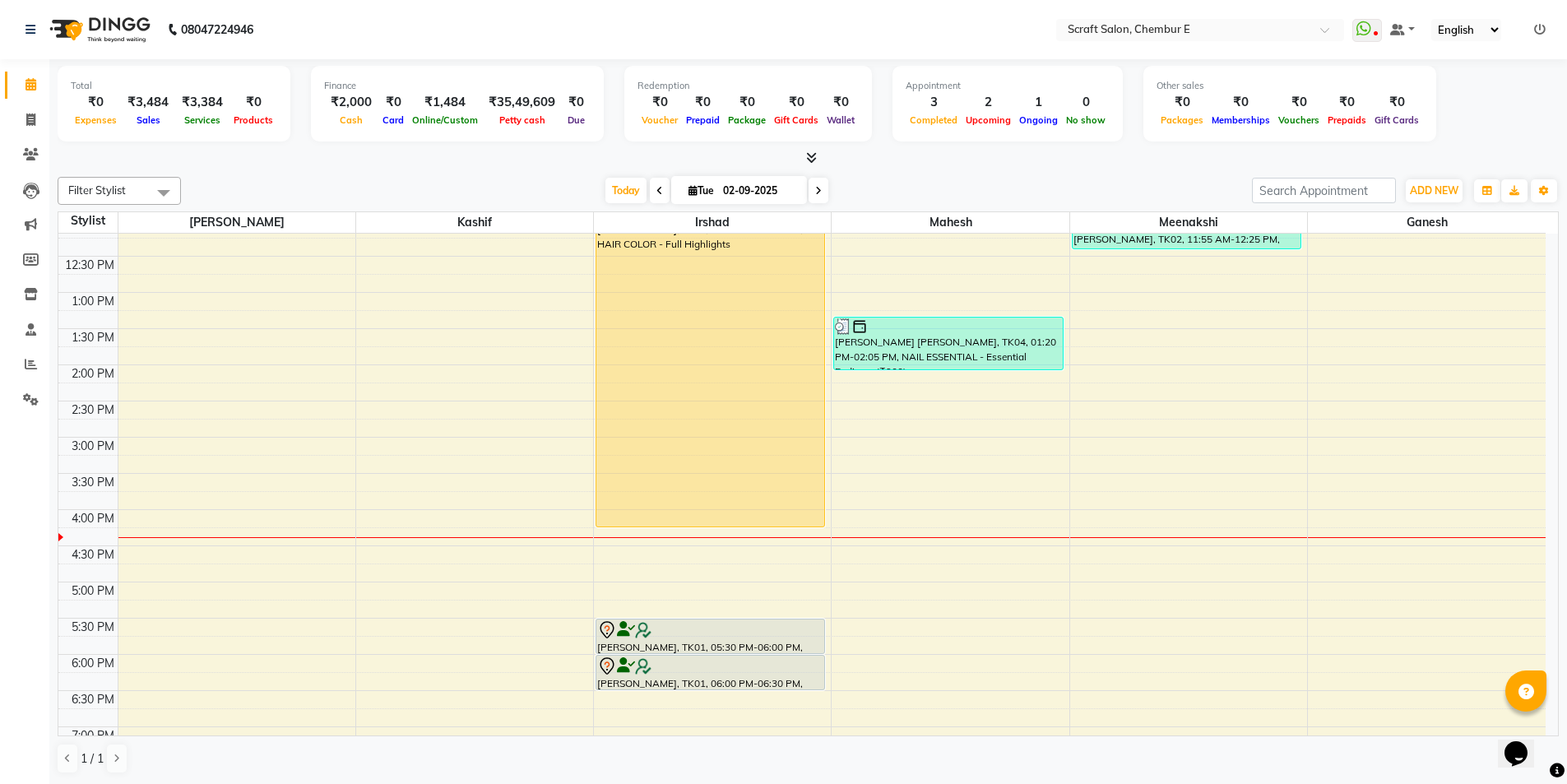
scroll to position [247, 0]
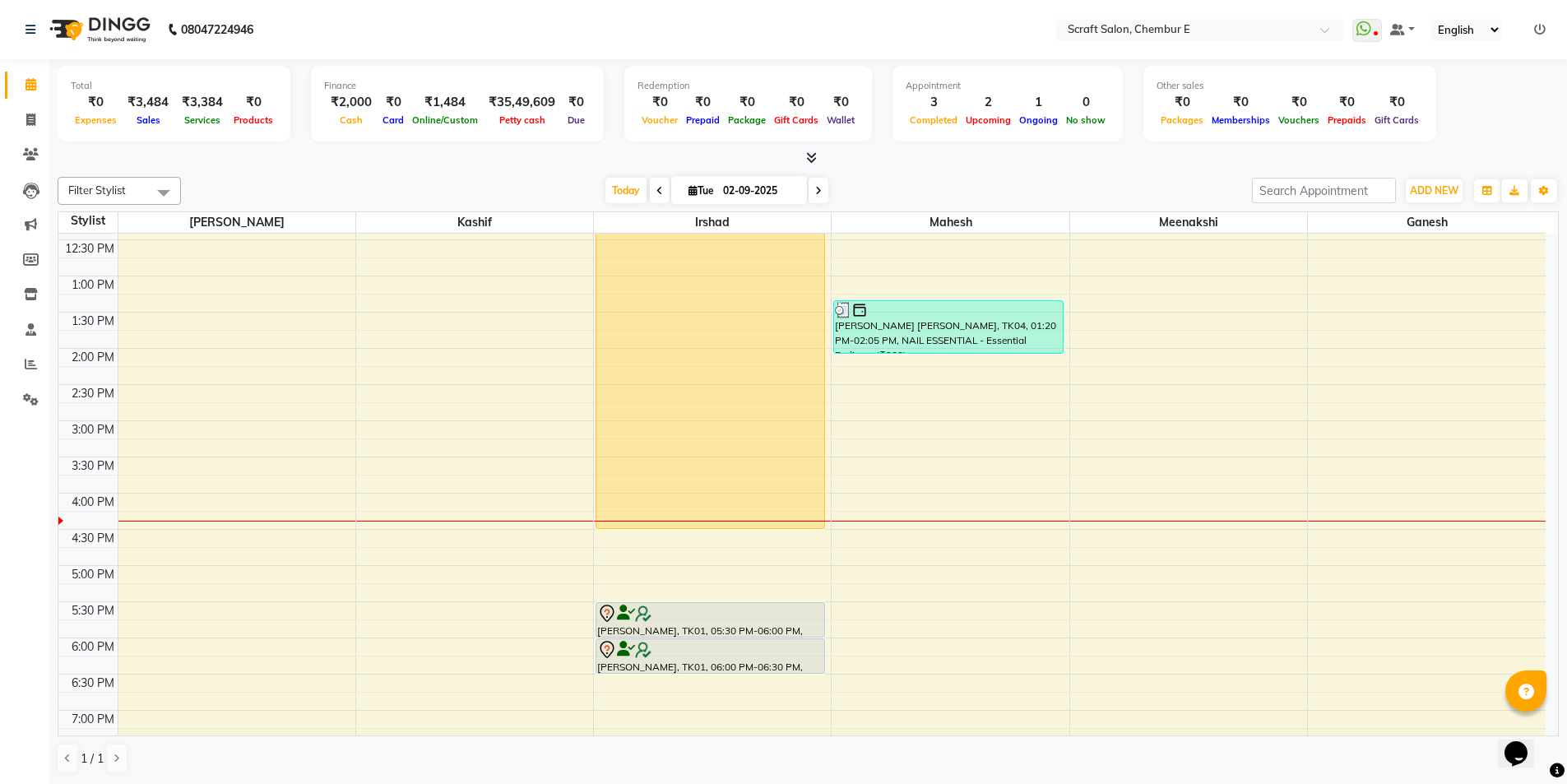
click at [669, 516] on div "Aakshi Rai, TK02, 10:10 AM-11:55 AM, HAIR COLOR - Root Touch-up (1-inch growth)…" at bounding box center [712, 457] width 237 height 940
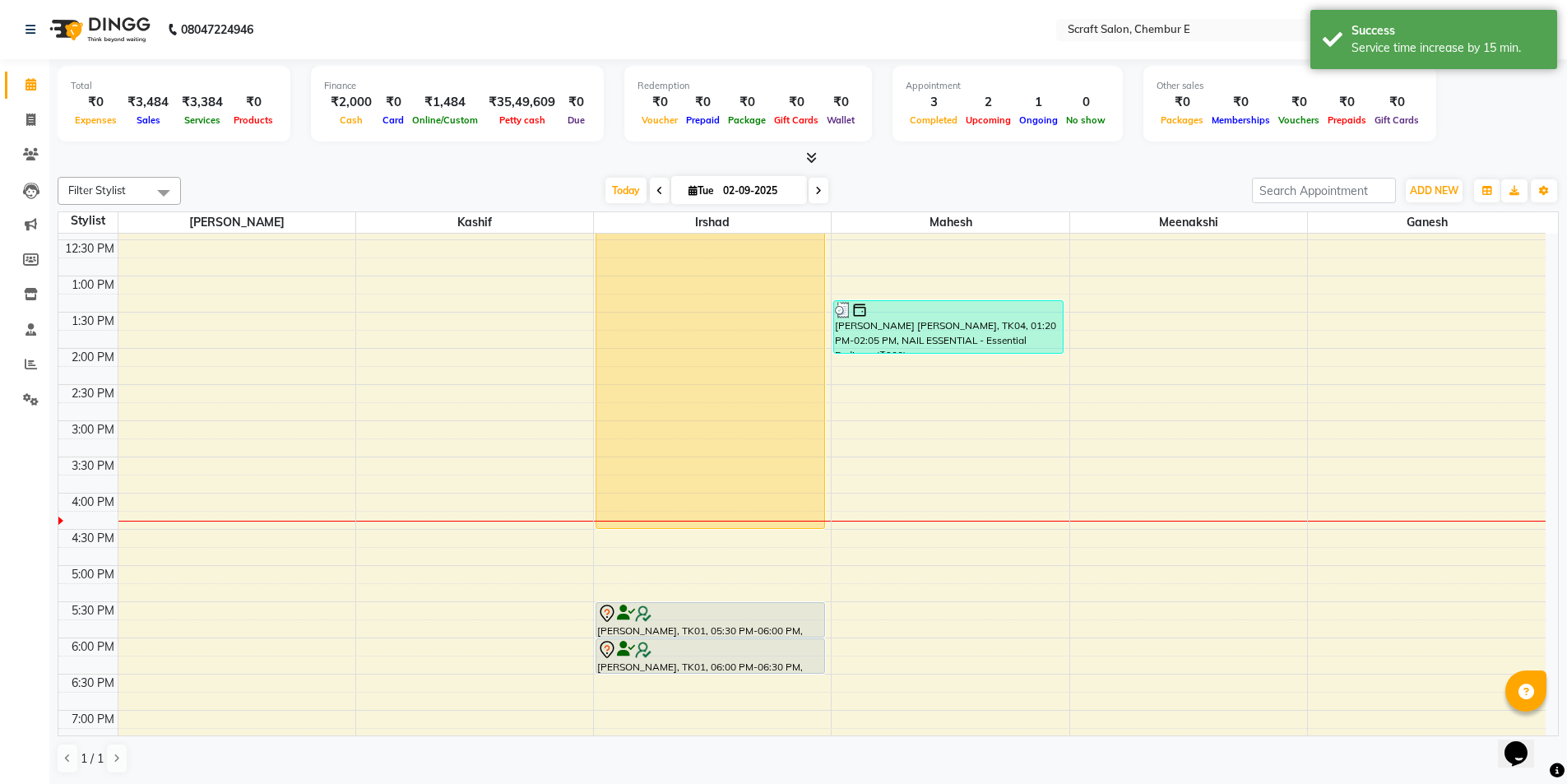
click at [738, 317] on div "Priyanka Gokhale, TK03, 12:00 PM-04:30 PM, HAIR COLOR - Full Highlights" at bounding box center [710, 366] width 227 height 323
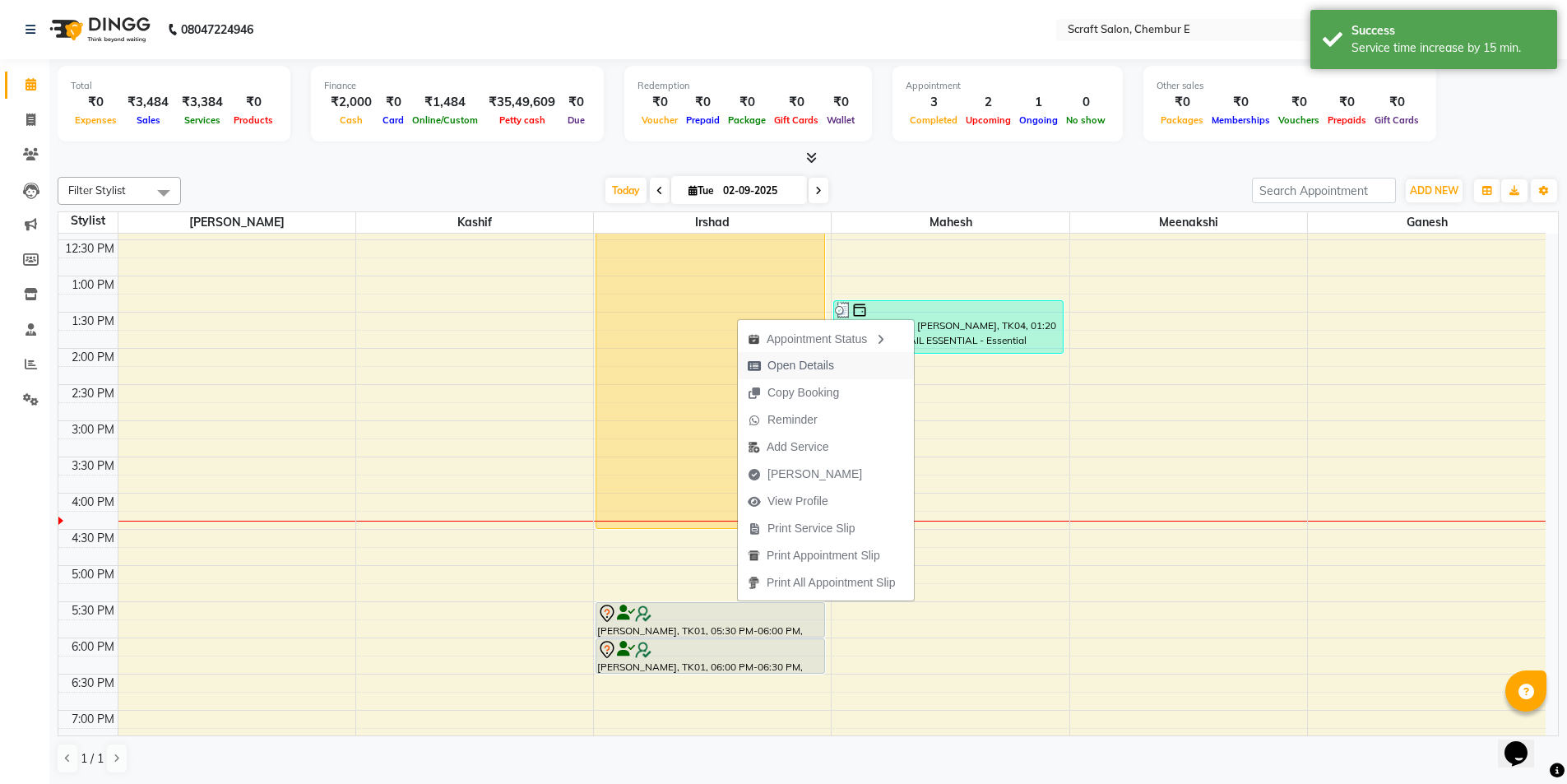
click at [825, 363] on span "Open Details" at bounding box center [800, 365] width 66 height 17
select select "1"
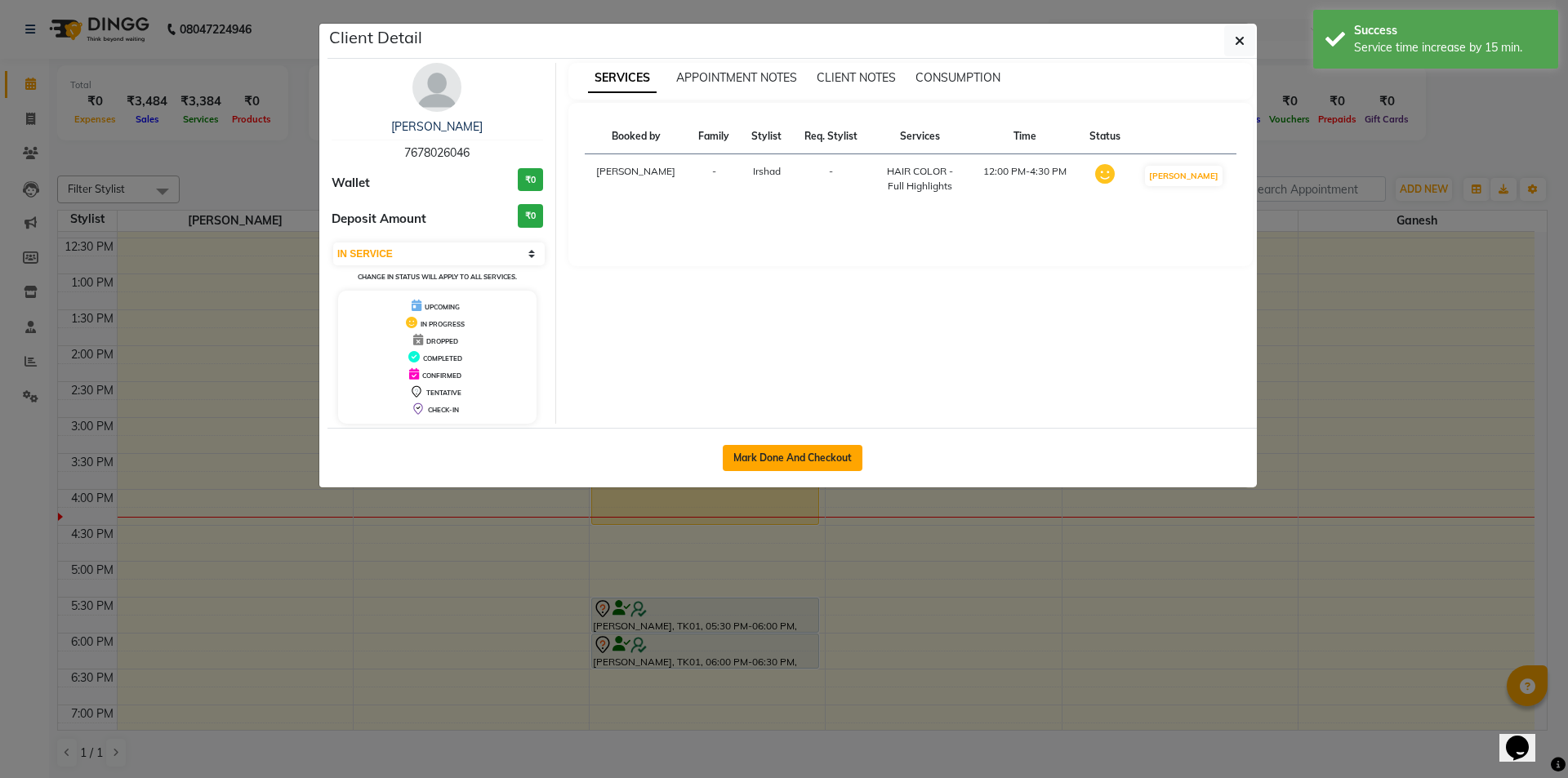
click at [819, 456] on button "Mark Done And Checkout" at bounding box center [792, 458] width 139 height 26
select select "3922"
select select "service"
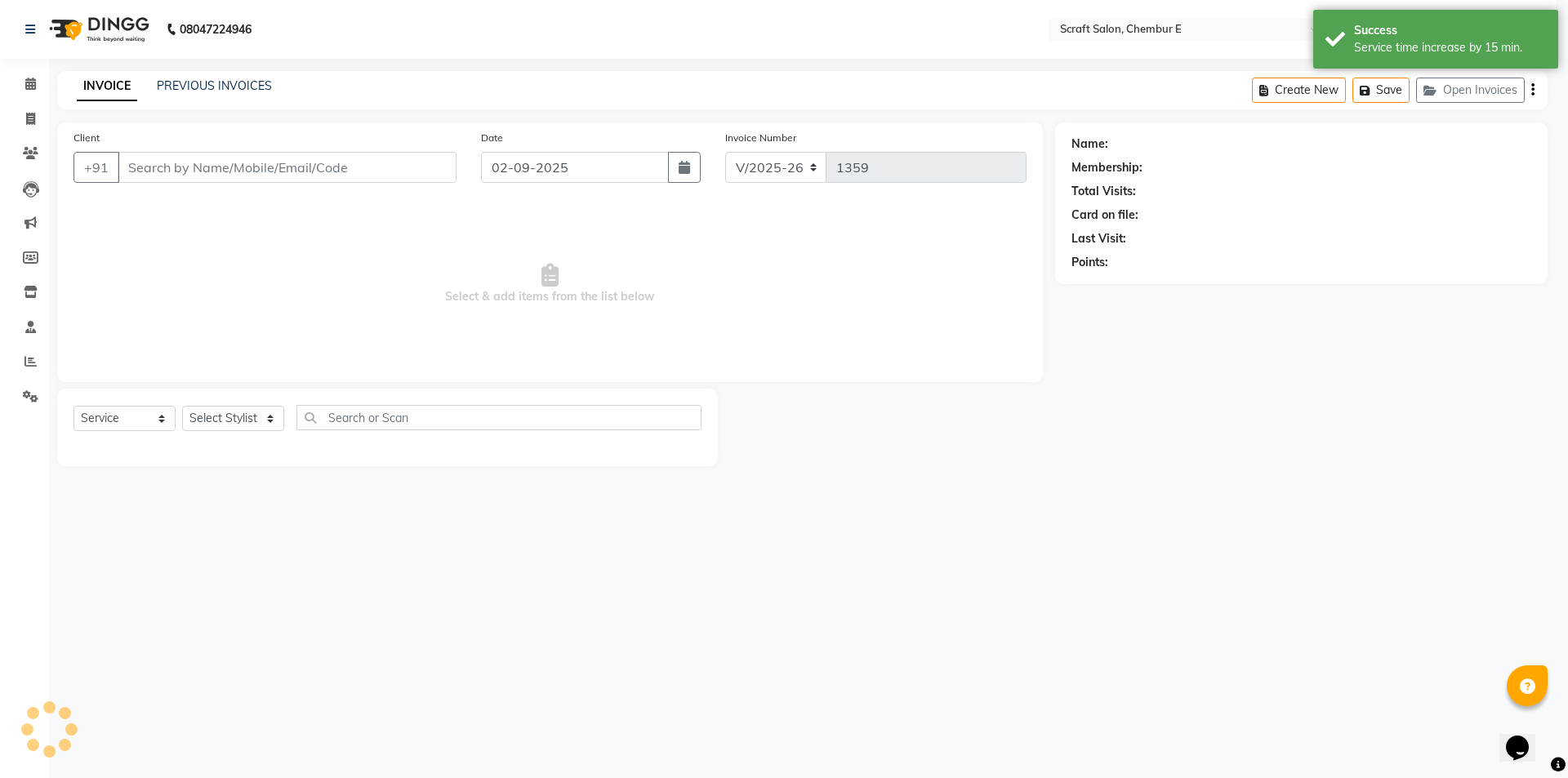
select select "3"
type input "7678026046"
select select "33658"
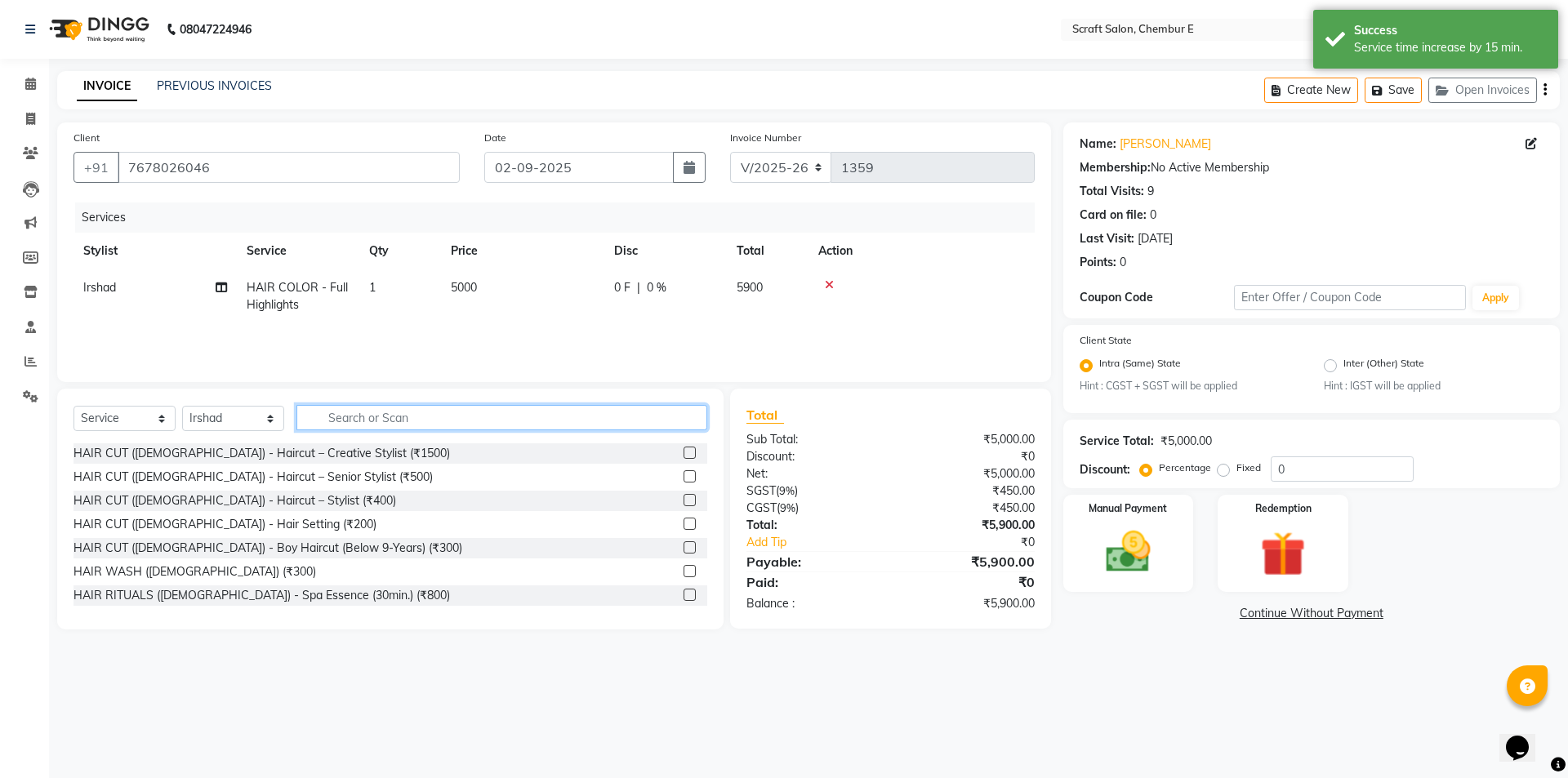
click at [368, 416] on input "text" at bounding box center [502, 417] width 411 height 25
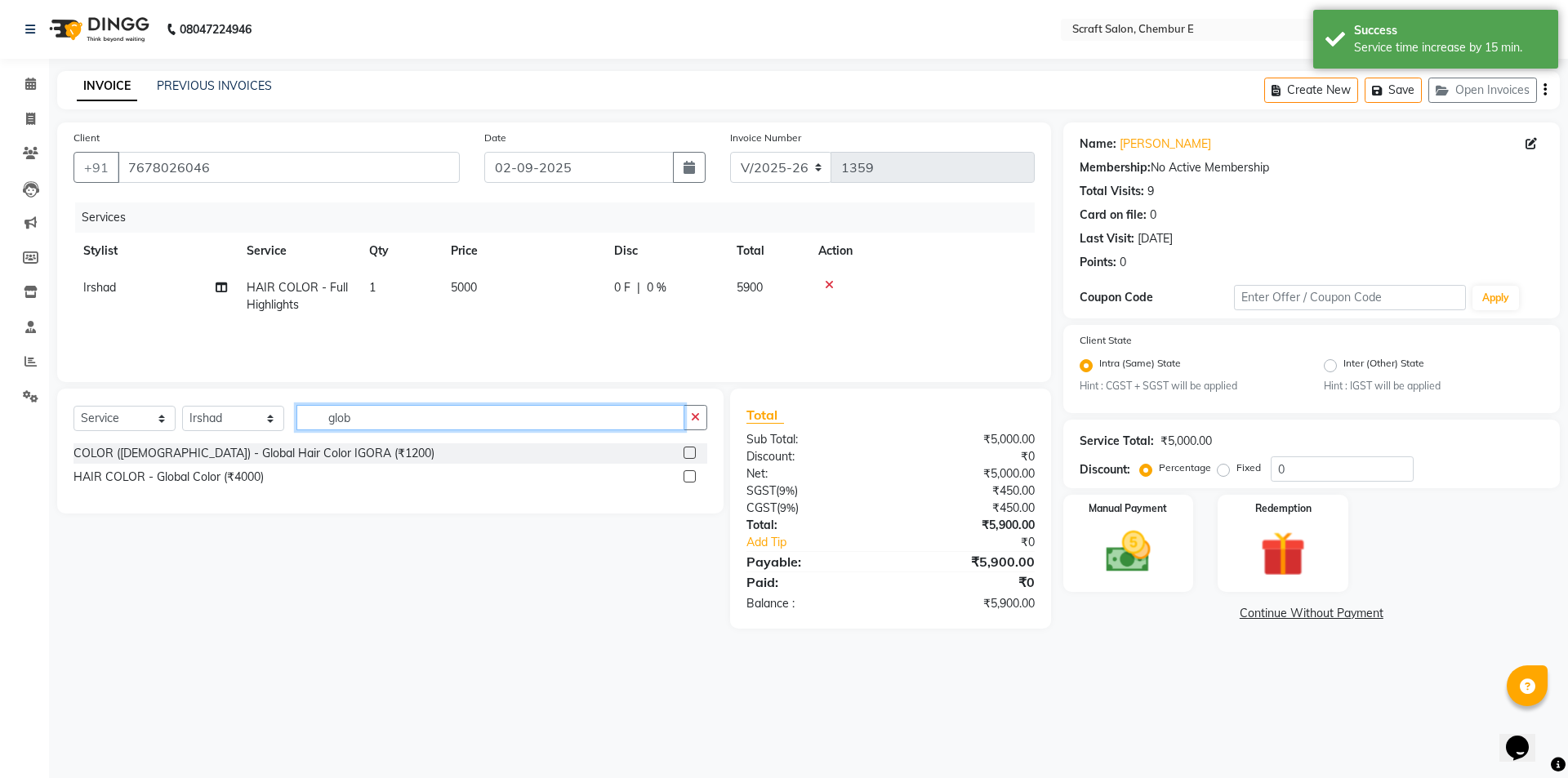
type input "glob"
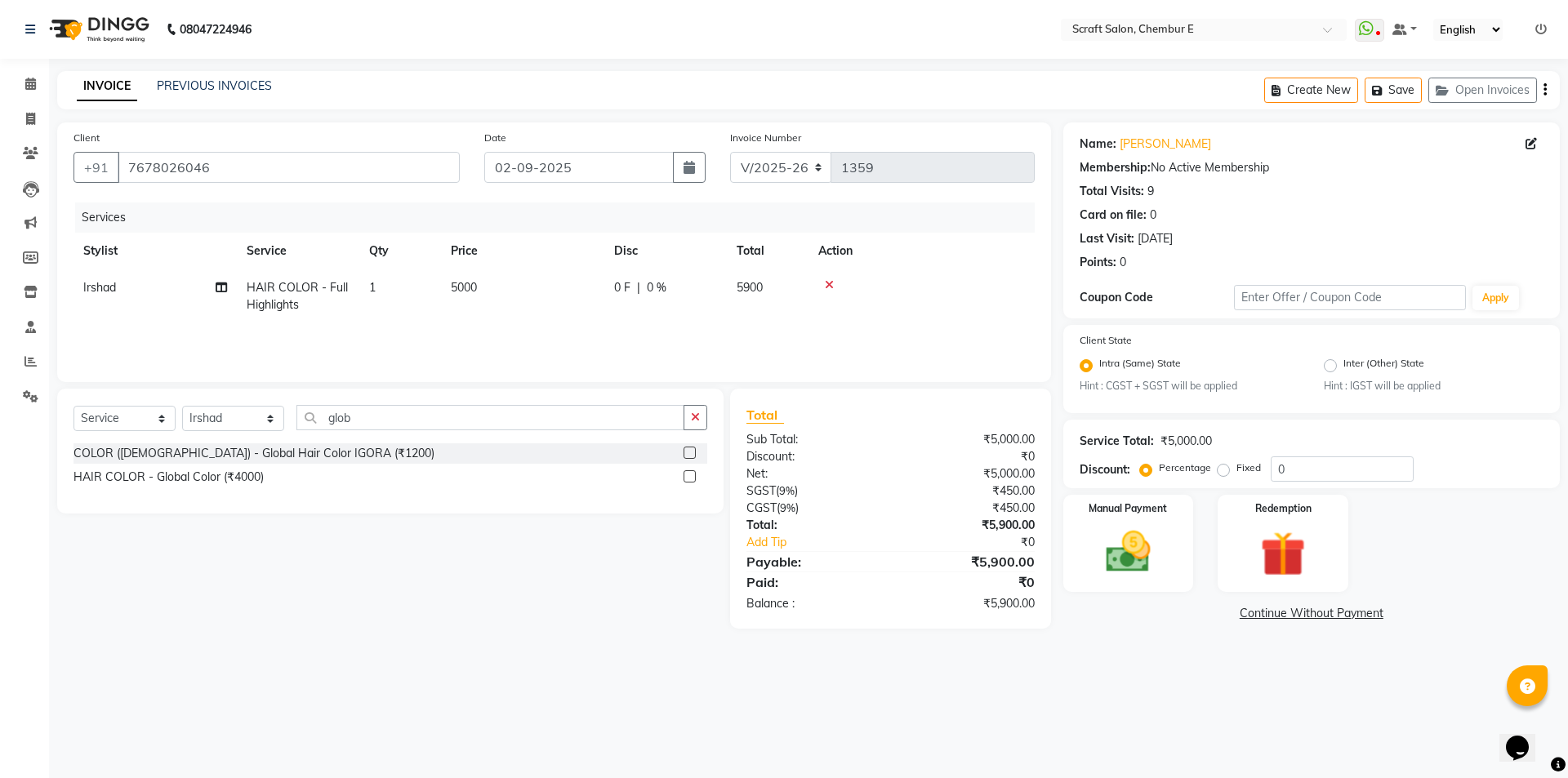
click at [686, 481] on label at bounding box center [689, 475] width 12 height 12
click at [686, 481] on input "checkbox" at bounding box center [688, 476] width 10 height 10
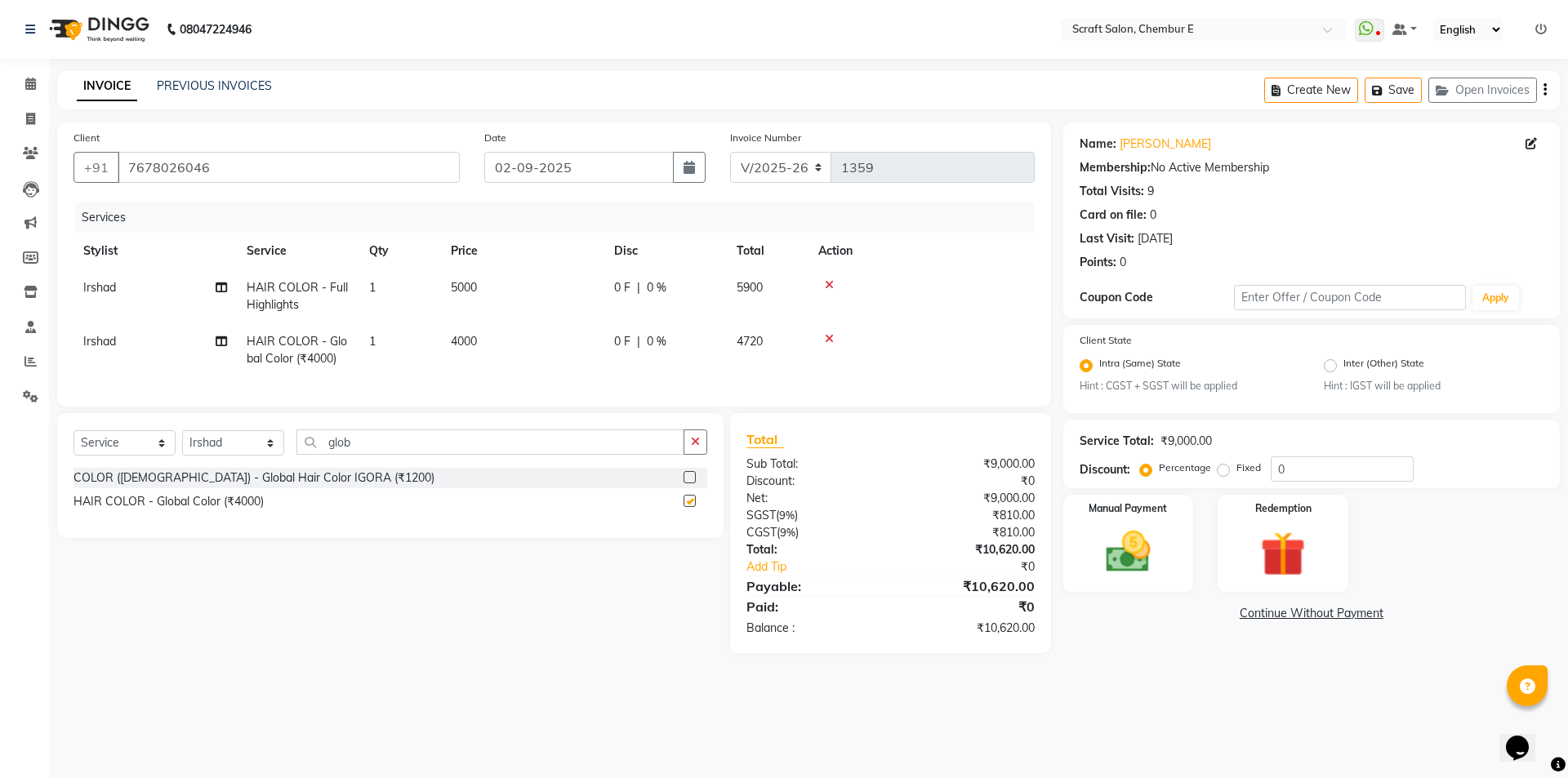
checkbox input "false"
click at [472, 344] on span "4000" at bounding box center [464, 341] width 26 height 15
select select "33658"
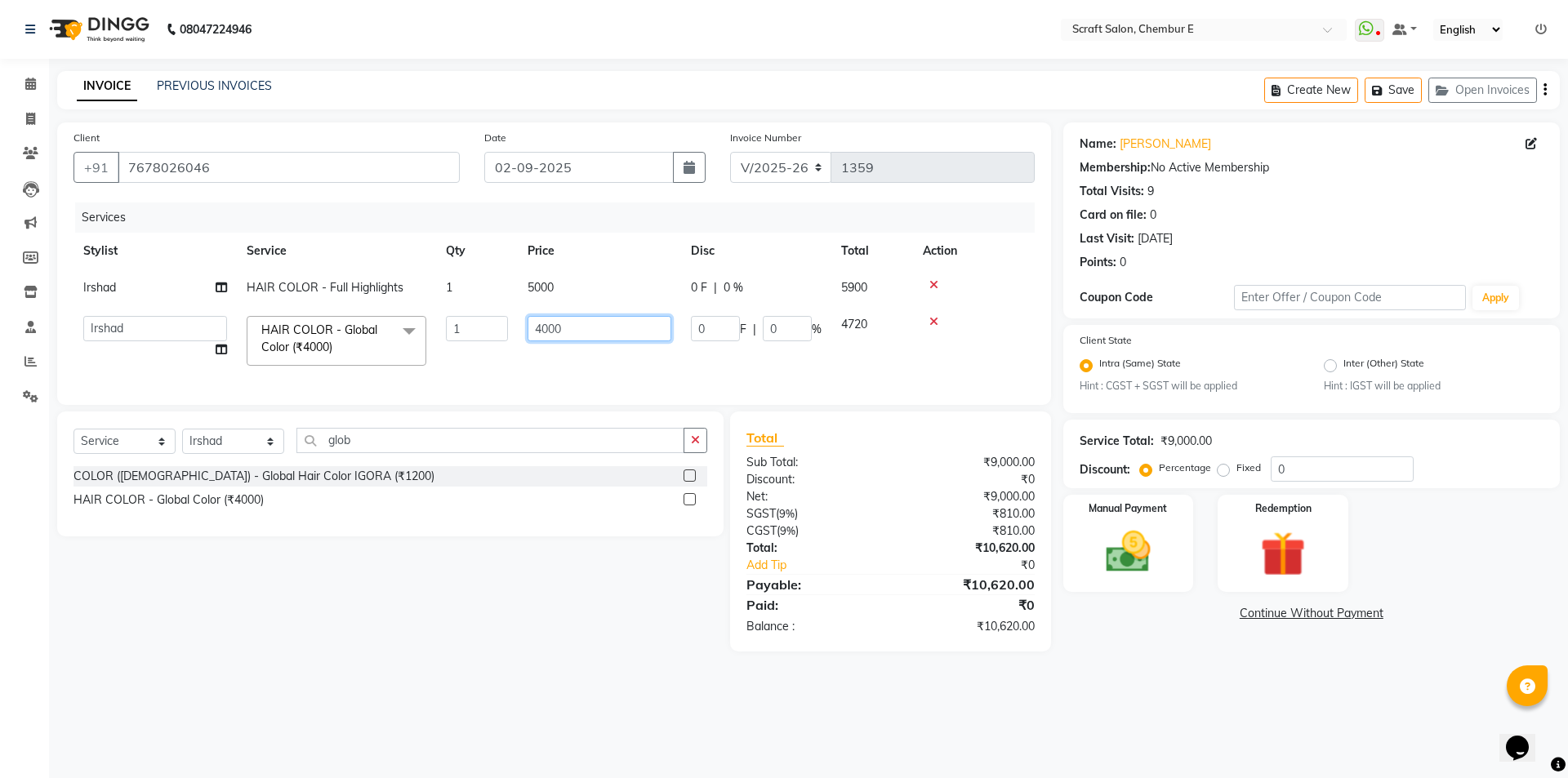
click at [542, 331] on input "4000" at bounding box center [599, 328] width 144 height 25
type input "5000"
click at [411, 453] on input "glob" at bounding box center [490, 440] width 387 height 25
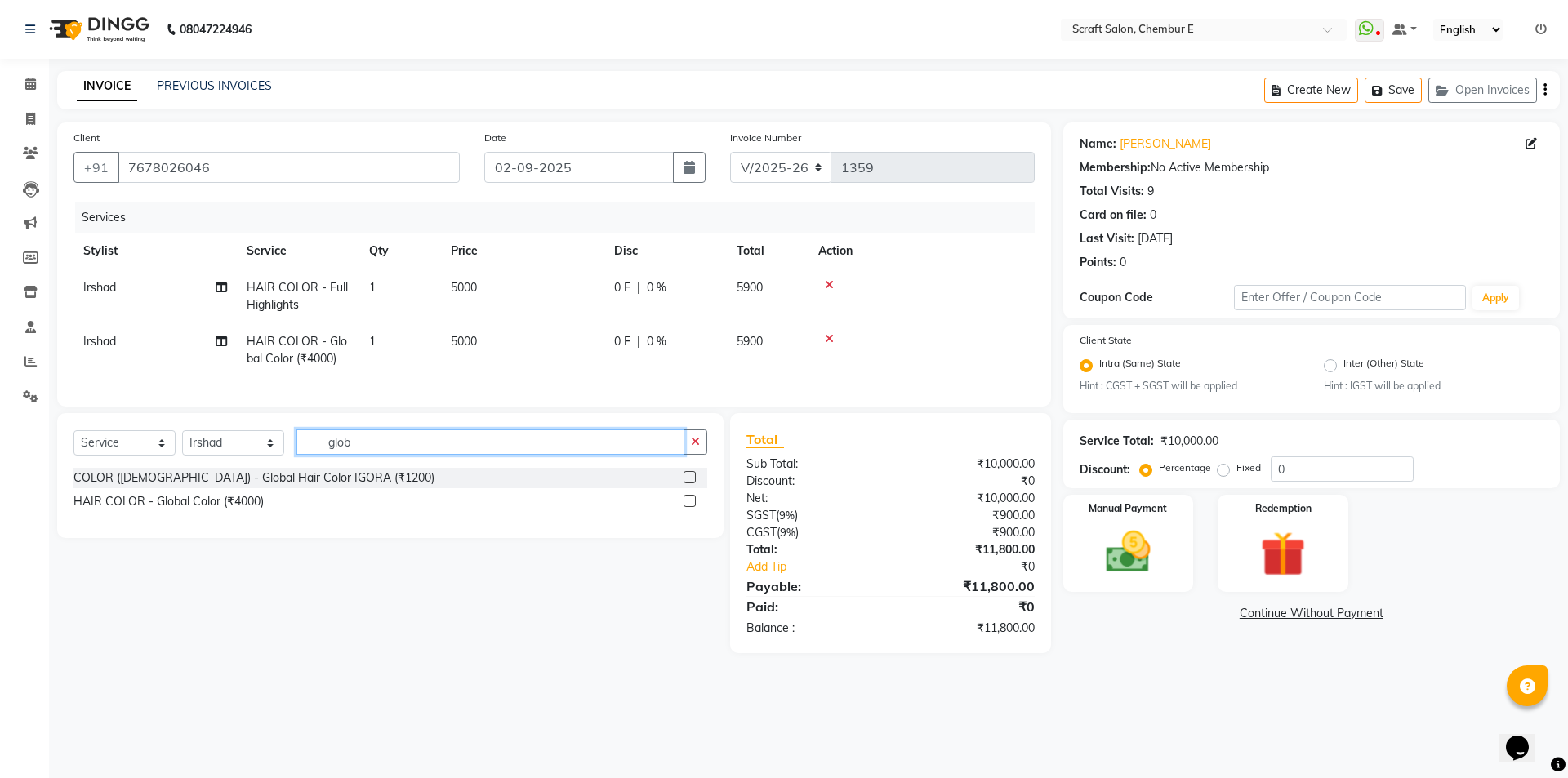
click at [411, 454] on input "glob" at bounding box center [490, 441] width 387 height 25
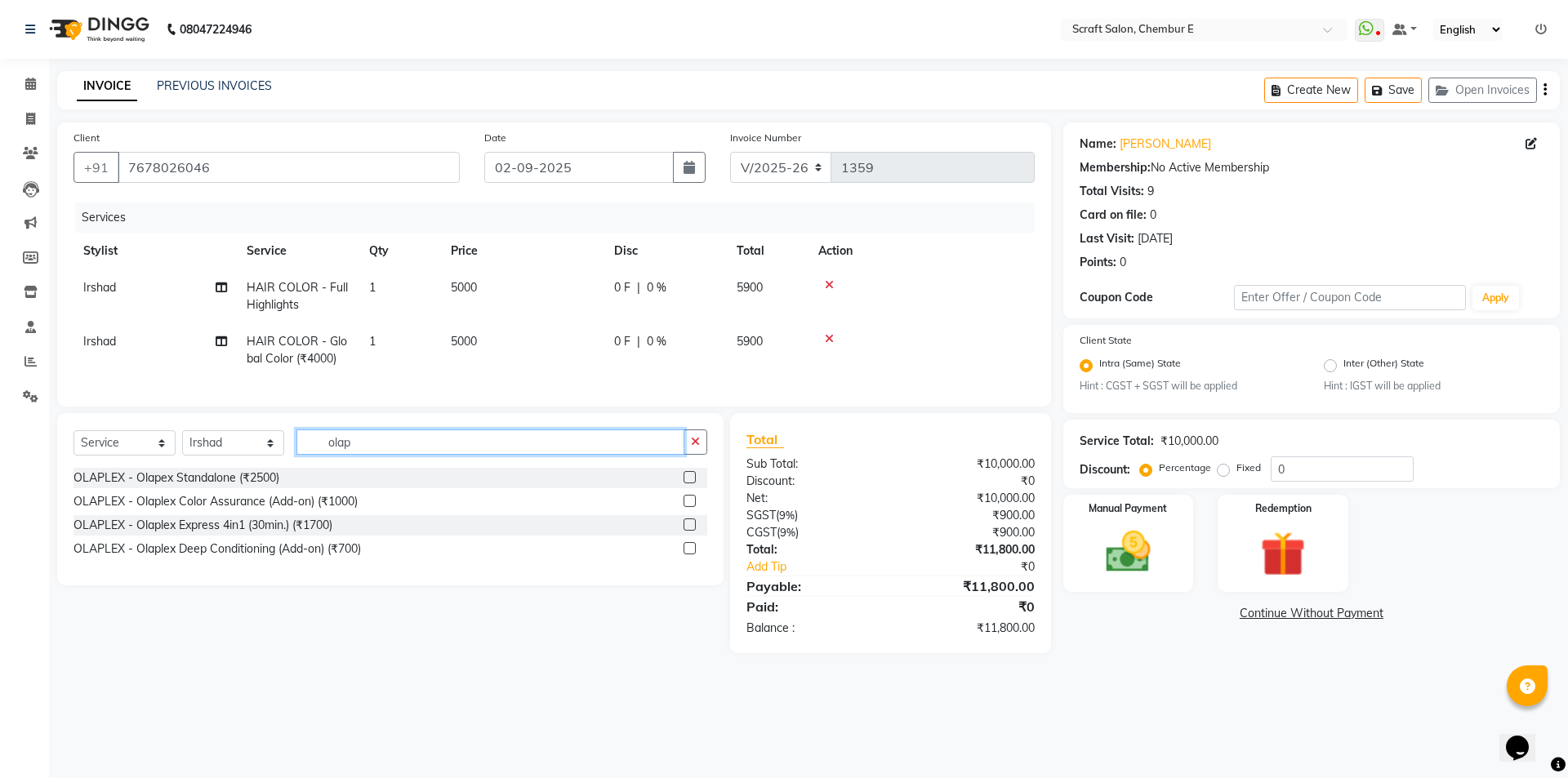
type input "olap"
click at [687, 507] on label at bounding box center [689, 500] width 12 height 12
click at [687, 507] on input "checkbox" at bounding box center [688, 500] width 10 height 10
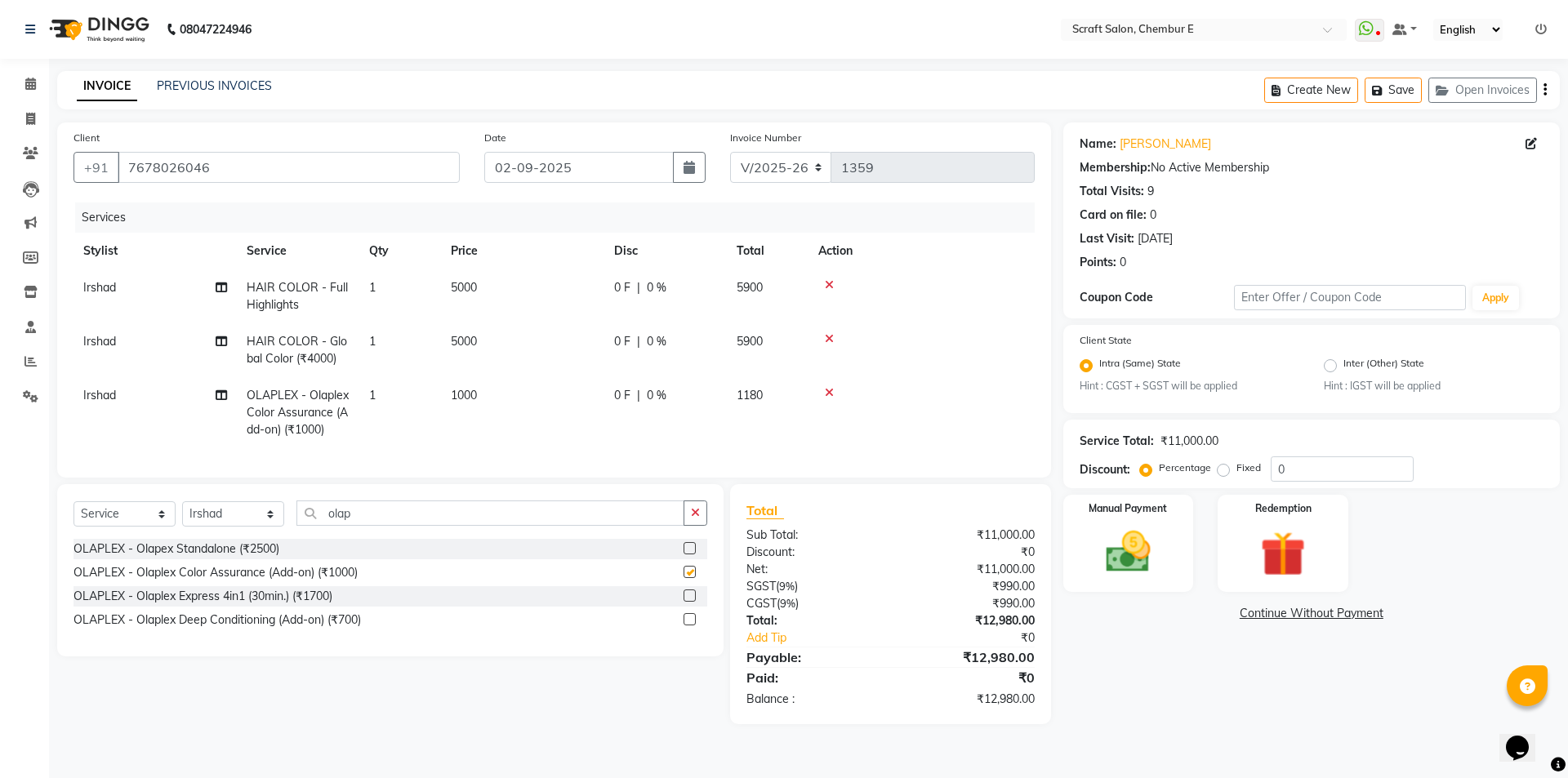
checkbox input "false"
click at [374, 513] on input "olap" at bounding box center [490, 512] width 387 height 25
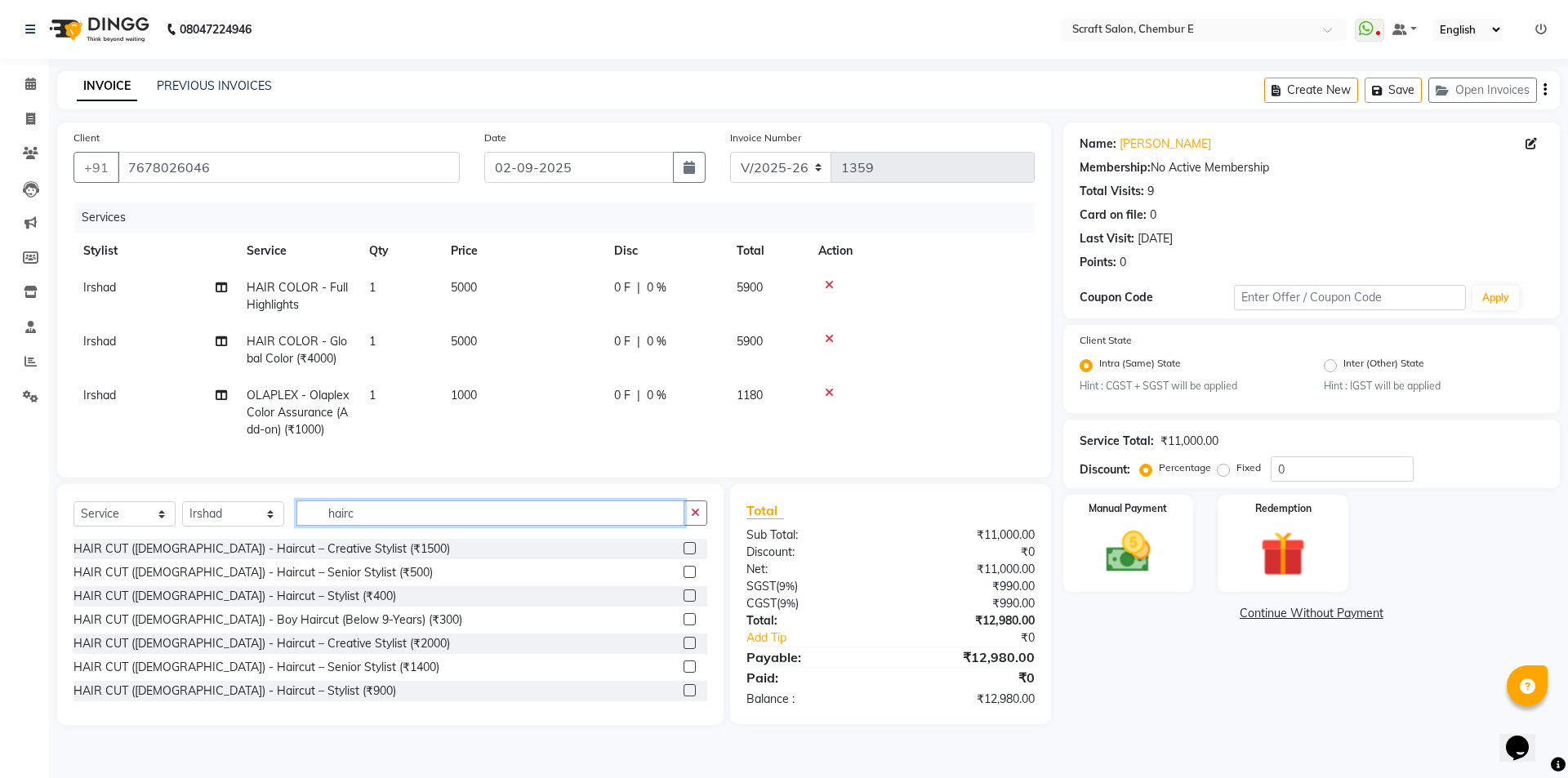
type input "hairc"
click at [684, 672] on label at bounding box center [689, 666] width 12 height 12
click at [684, 672] on input "checkbox" at bounding box center [688, 667] width 10 height 10
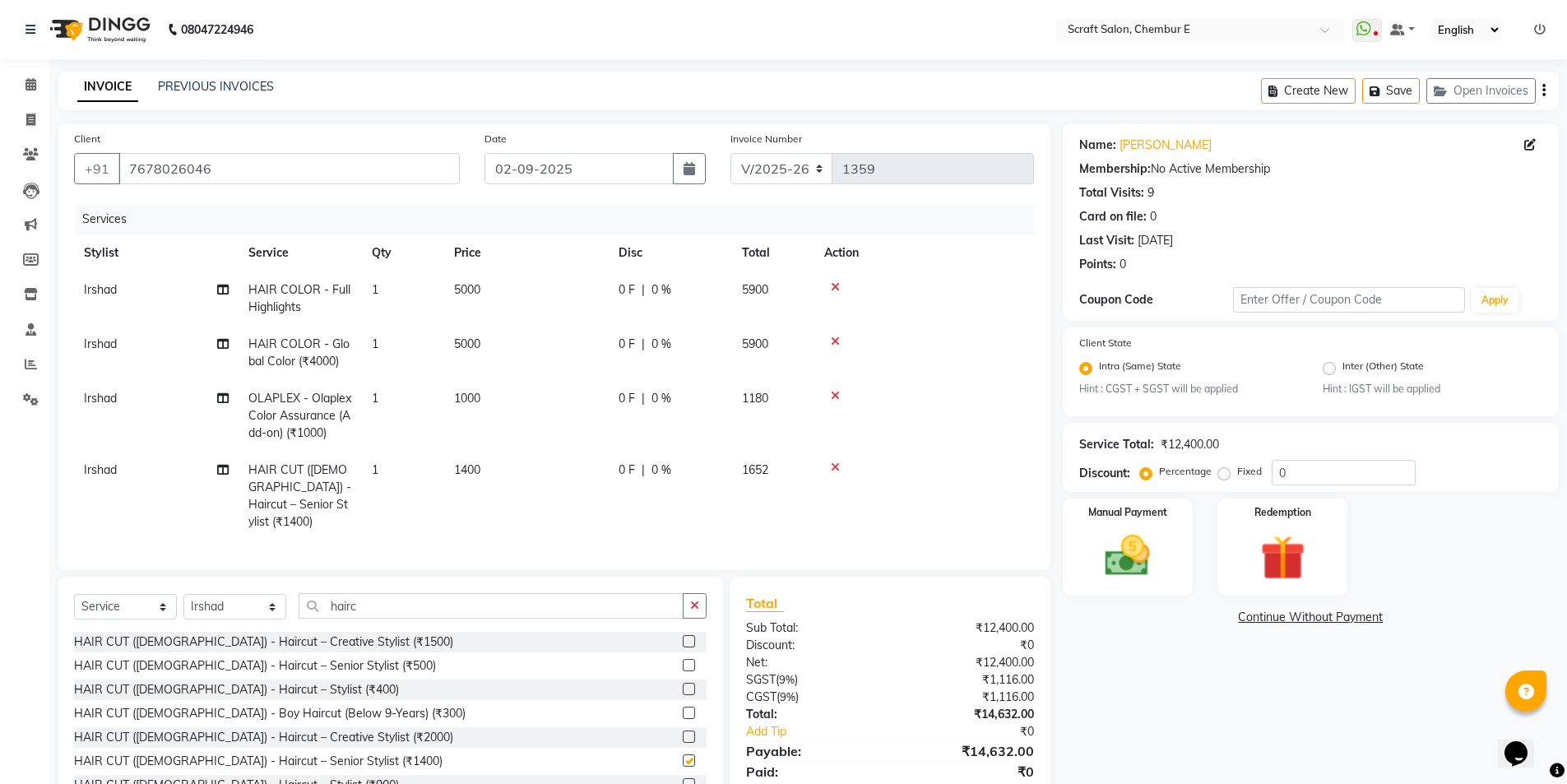
checkbox input "false"
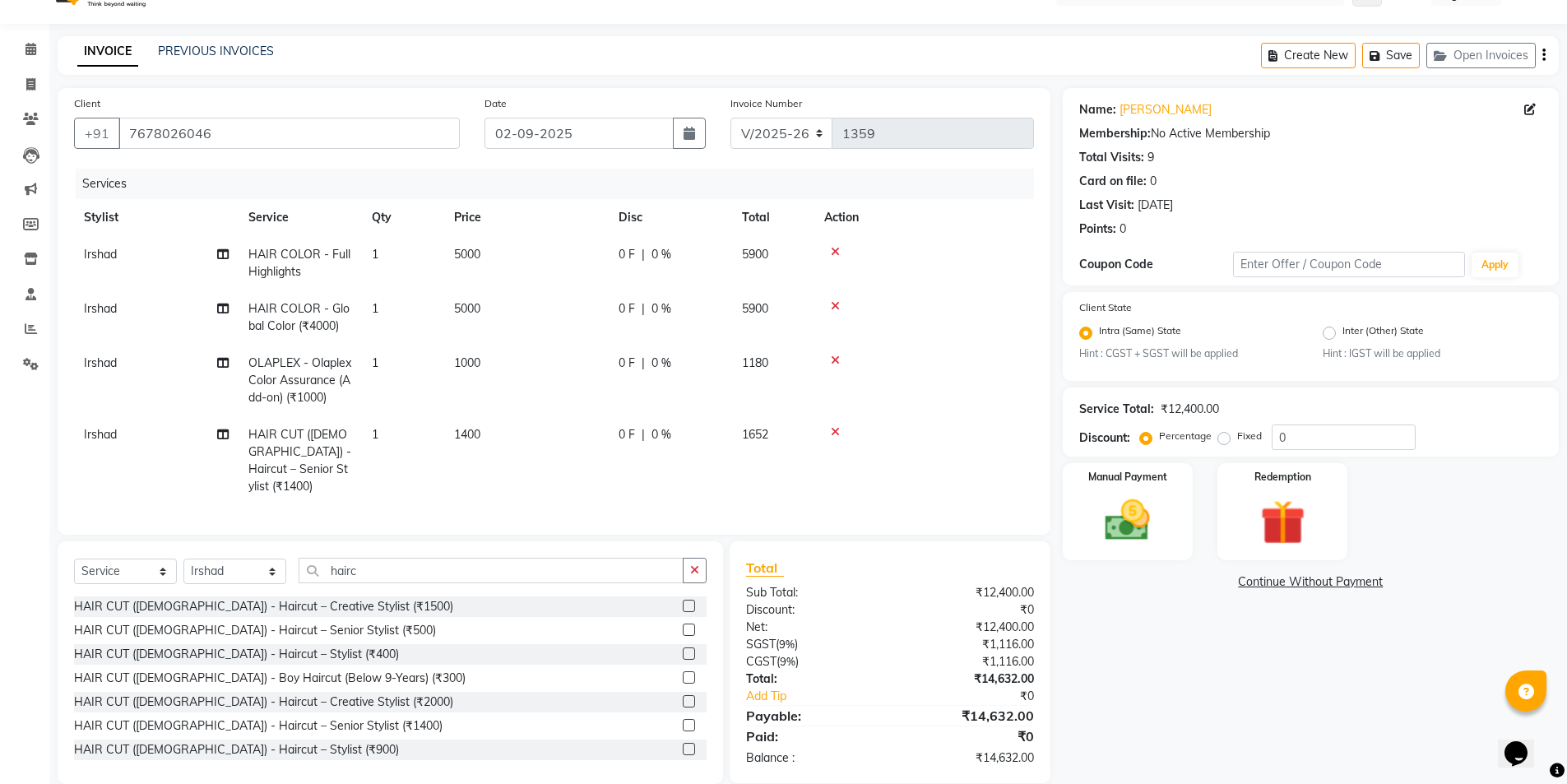
scroll to position [55, 0]
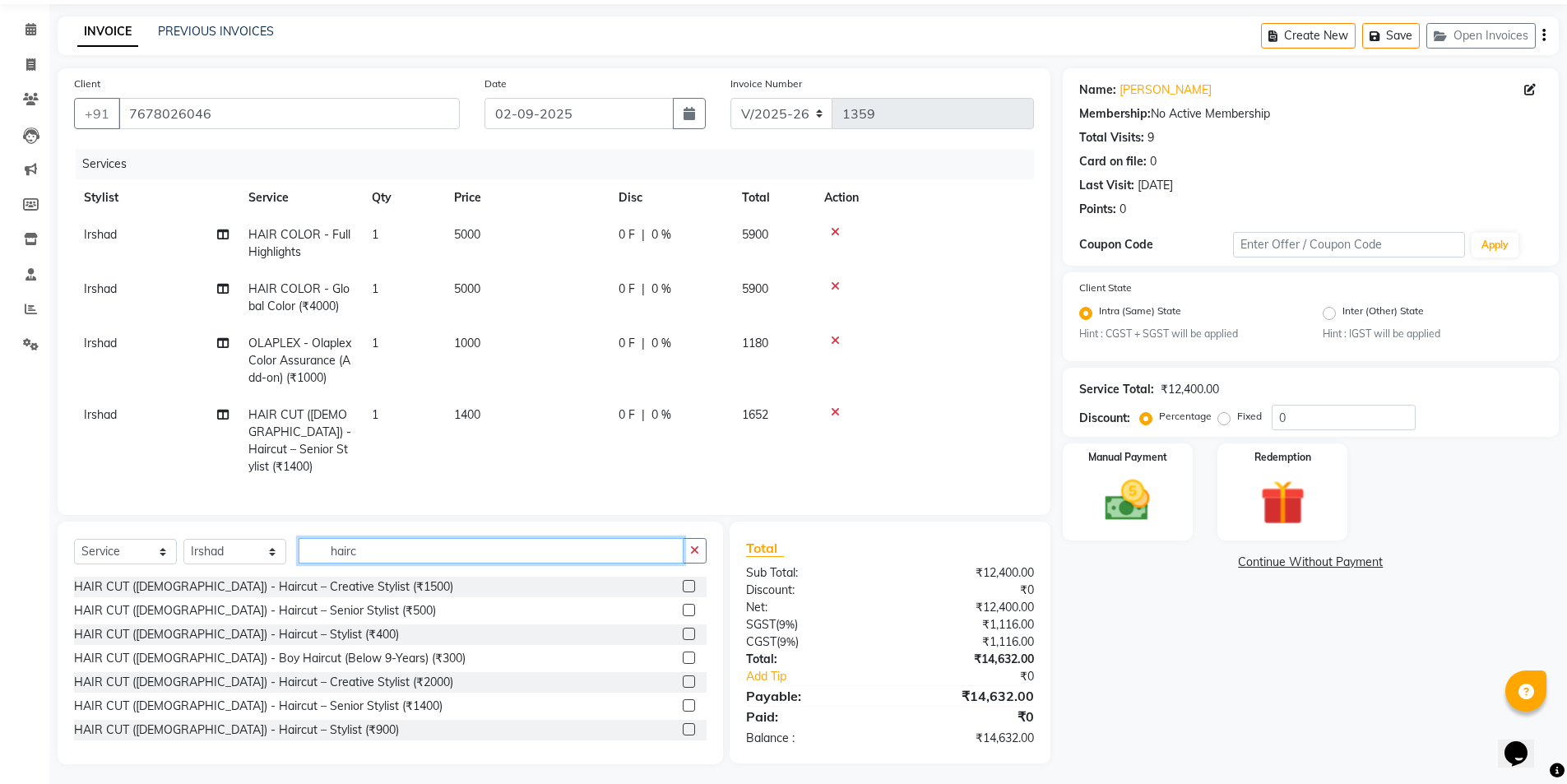
click at [383, 550] on input "hairc" at bounding box center [491, 550] width 385 height 25
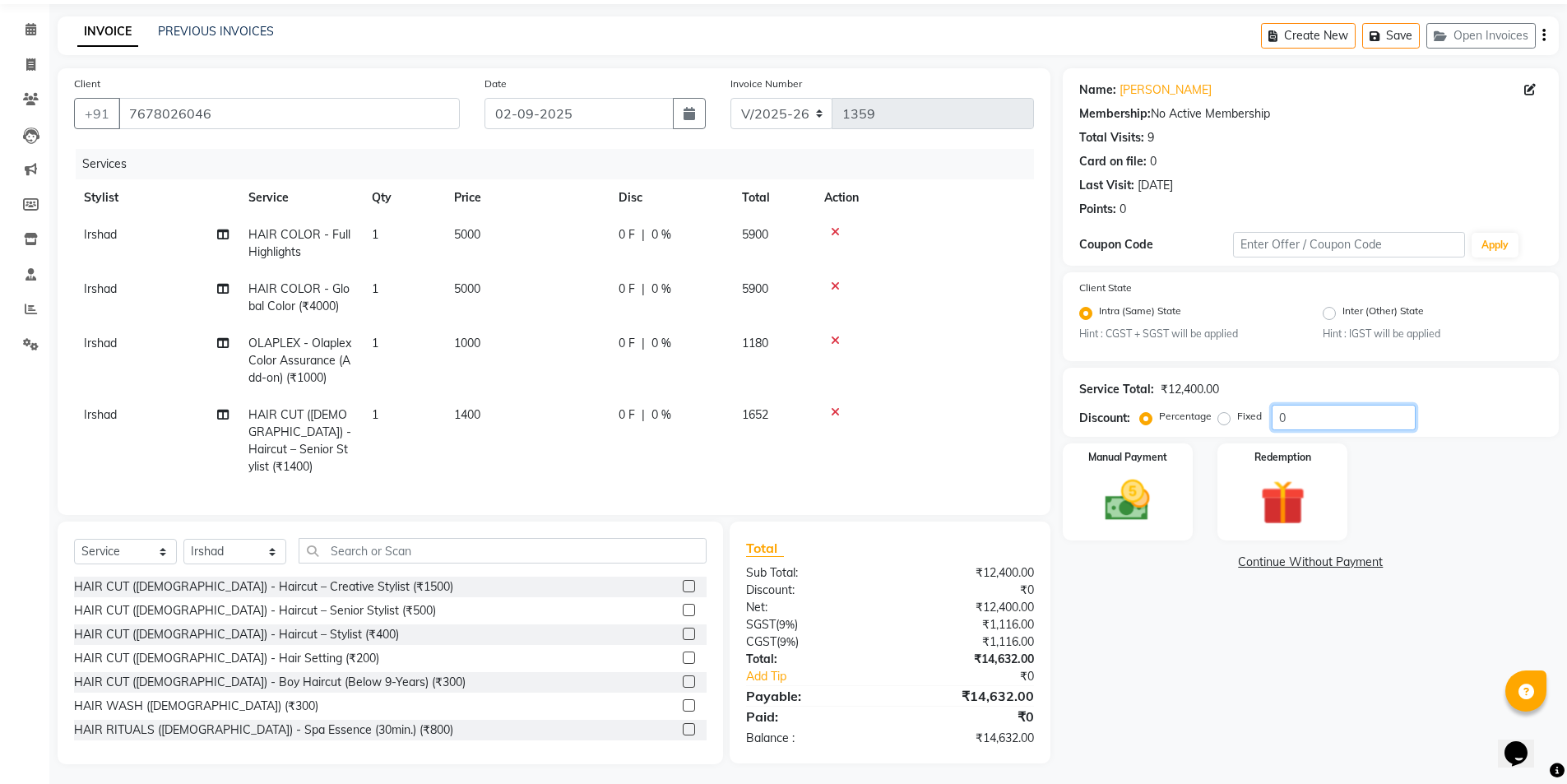
click at [1314, 422] on input "0" at bounding box center [1344, 416] width 144 height 25
click at [1130, 496] on img at bounding box center [1128, 501] width 76 height 53
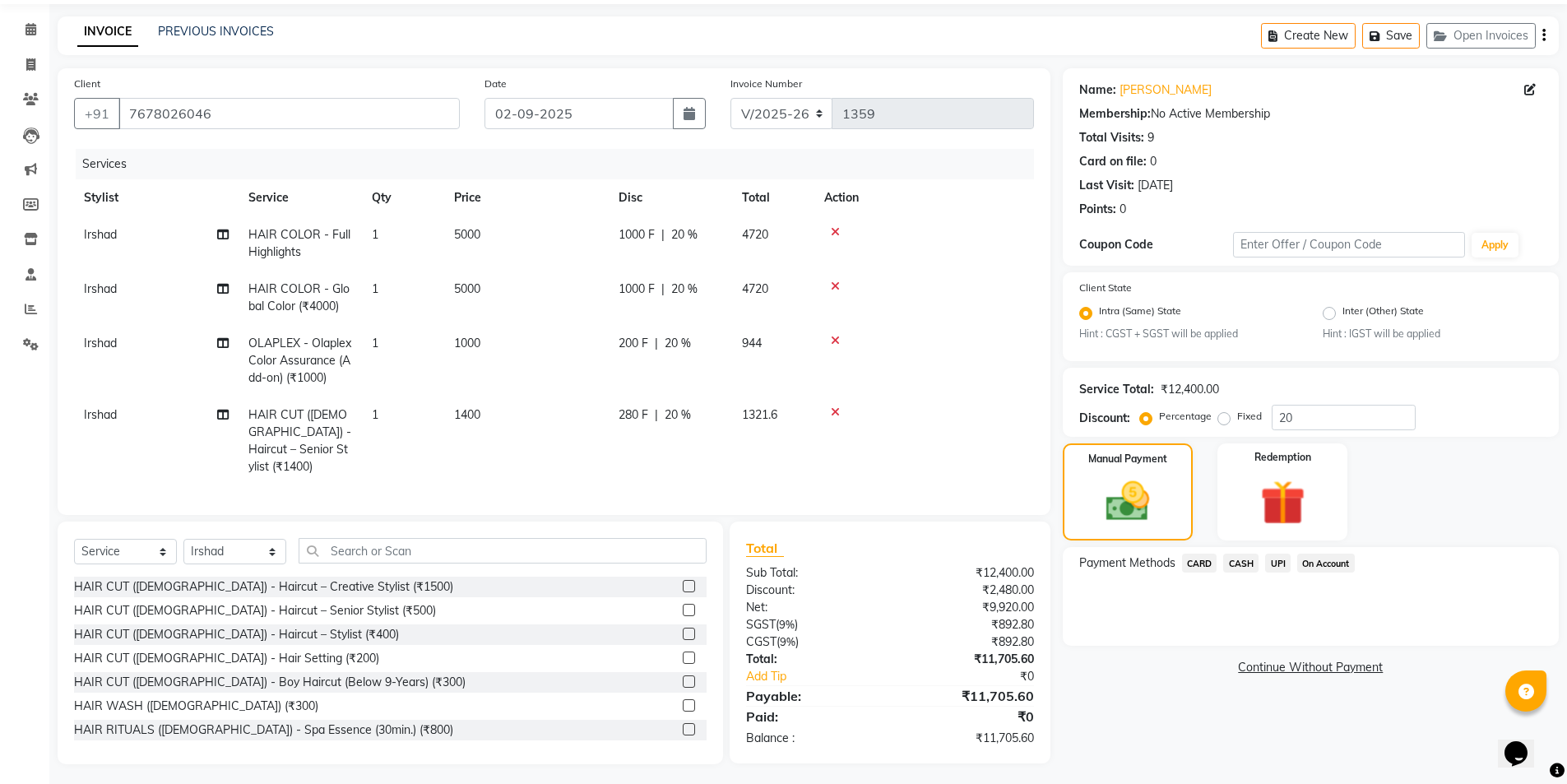
click at [1271, 560] on span "UPI" at bounding box center [1278, 563] width 25 height 19
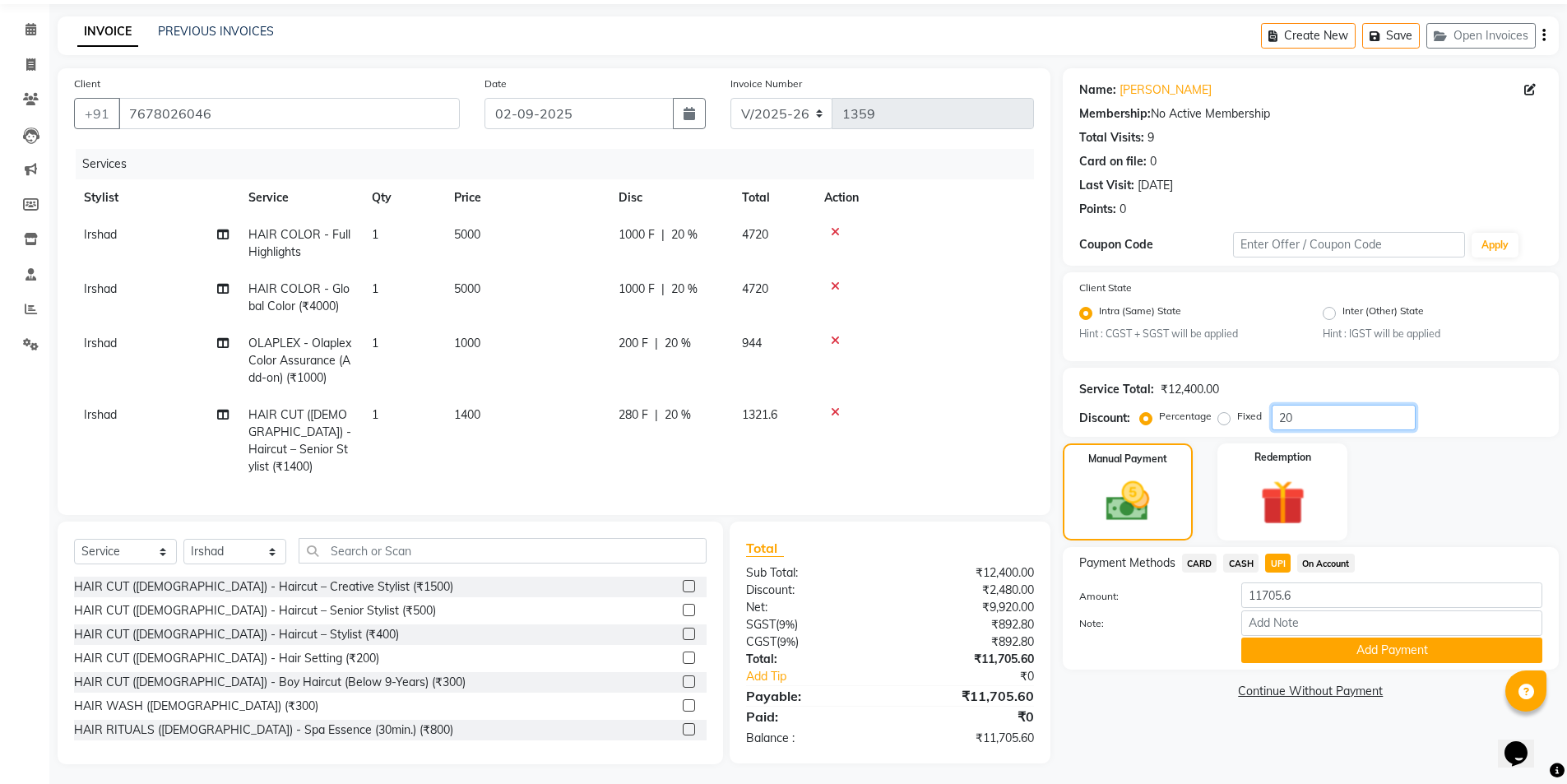
click at [1297, 416] on input "20" at bounding box center [1344, 416] width 144 height 25
type input "2"
type input "20"
click at [1355, 661] on button "Add Payment" at bounding box center [1392, 649] width 301 height 25
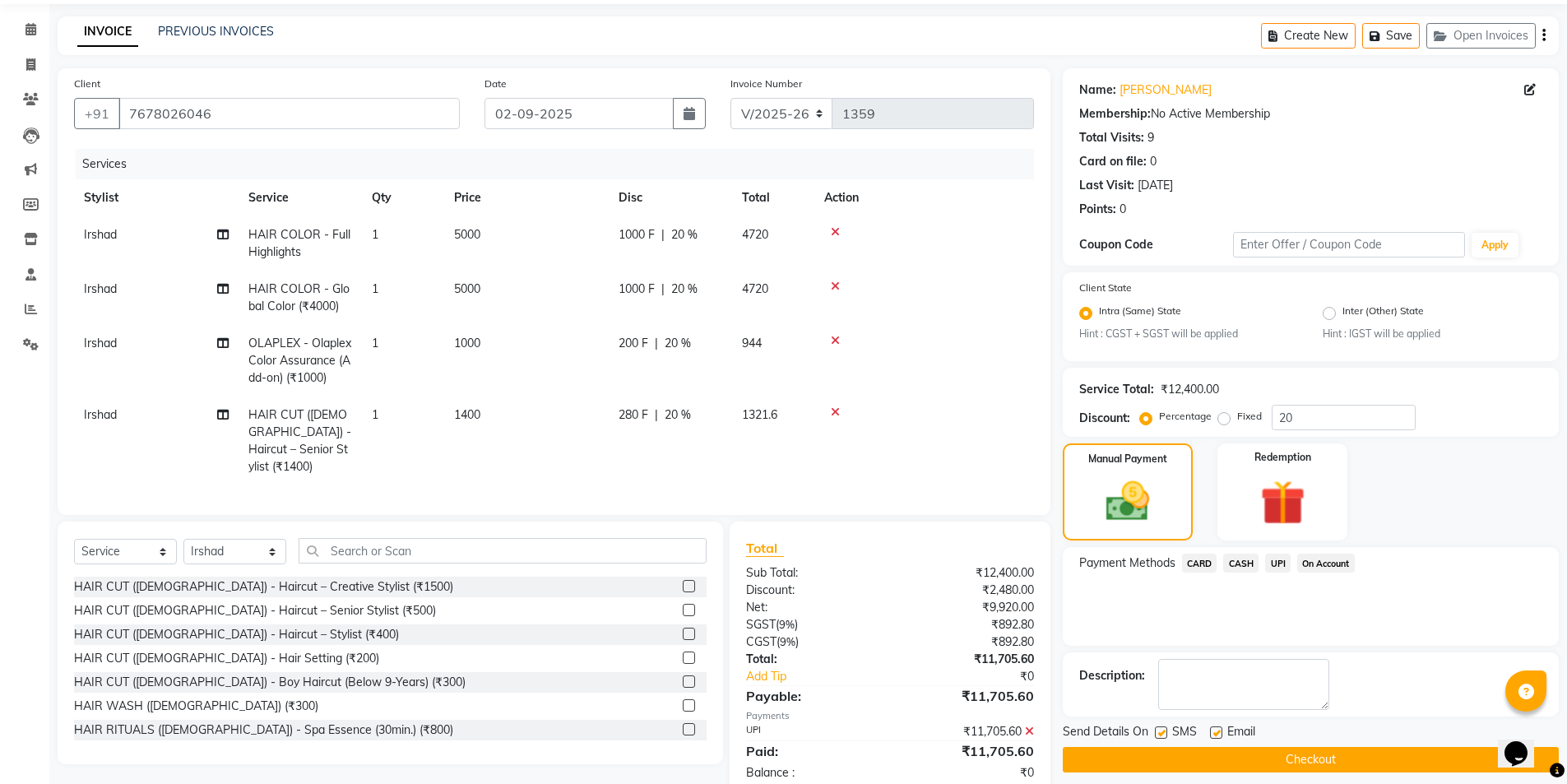
click at [1212, 742] on div at bounding box center [1215, 734] width 10 height 17
click at [1212, 737] on label at bounding box center [1216, 732] width 12 height 12
click at [1212, 737] on input "checkbox" at bounding box center [1215, 733] width 10 height 10
checkbox input "false"
click at [1213, 751] on button "Checkout" at bounding box center [1311, 759] width 496 height 25
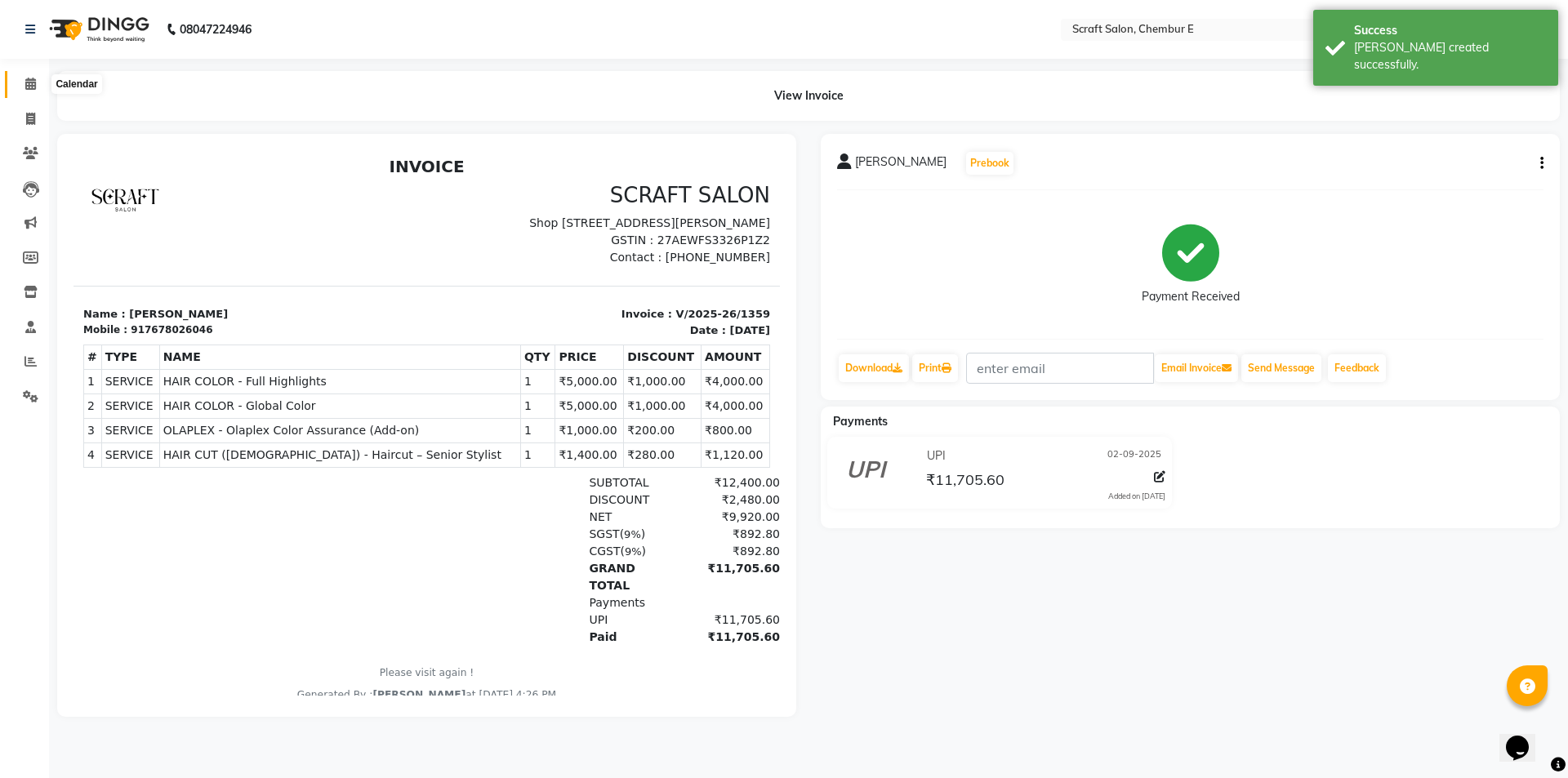
click at [33, 82] on icon at bounding box center [30, 83] width 10 height 12
